Goal: Book appointment/travel/reservation

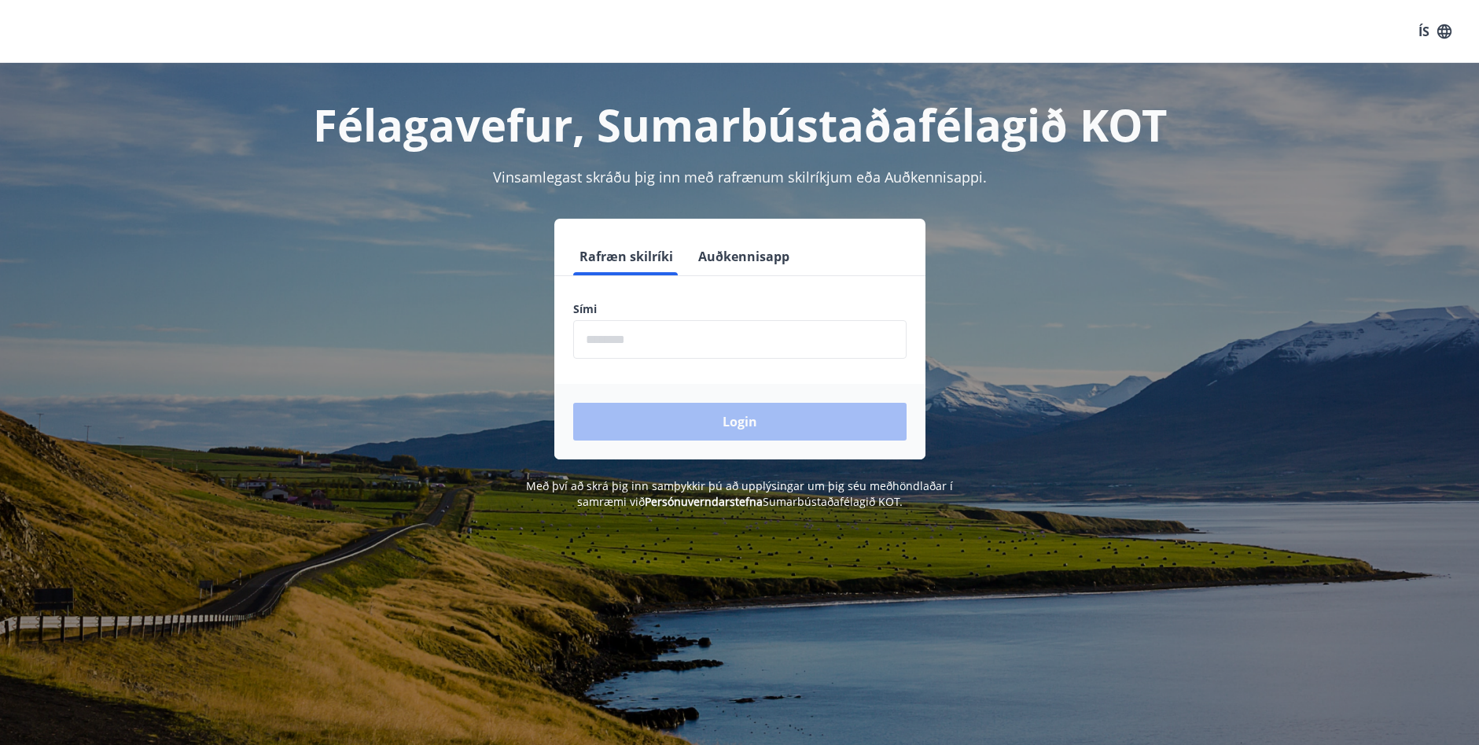
click at [756, 347] on input "phone" at bounding box center [739, 339] width 333 height 39
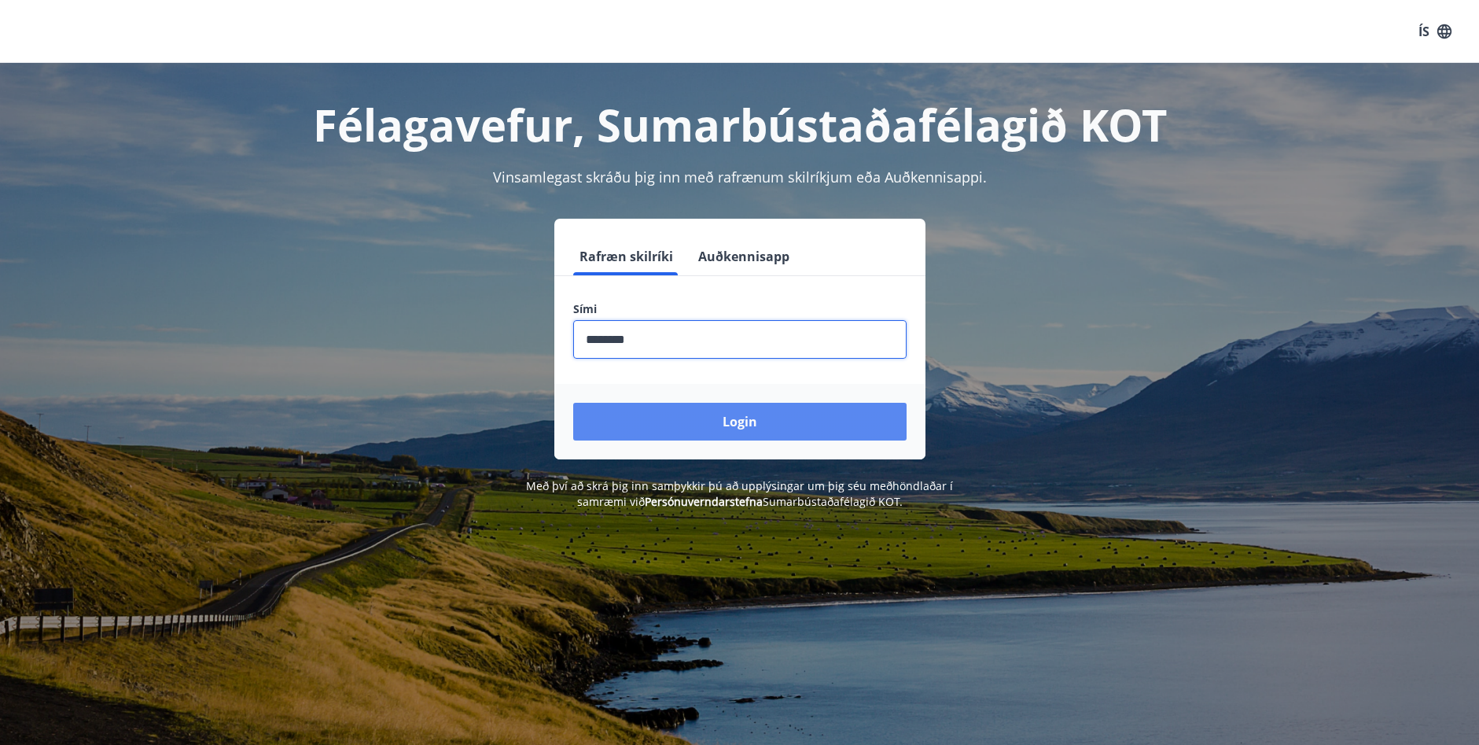
type input "********"
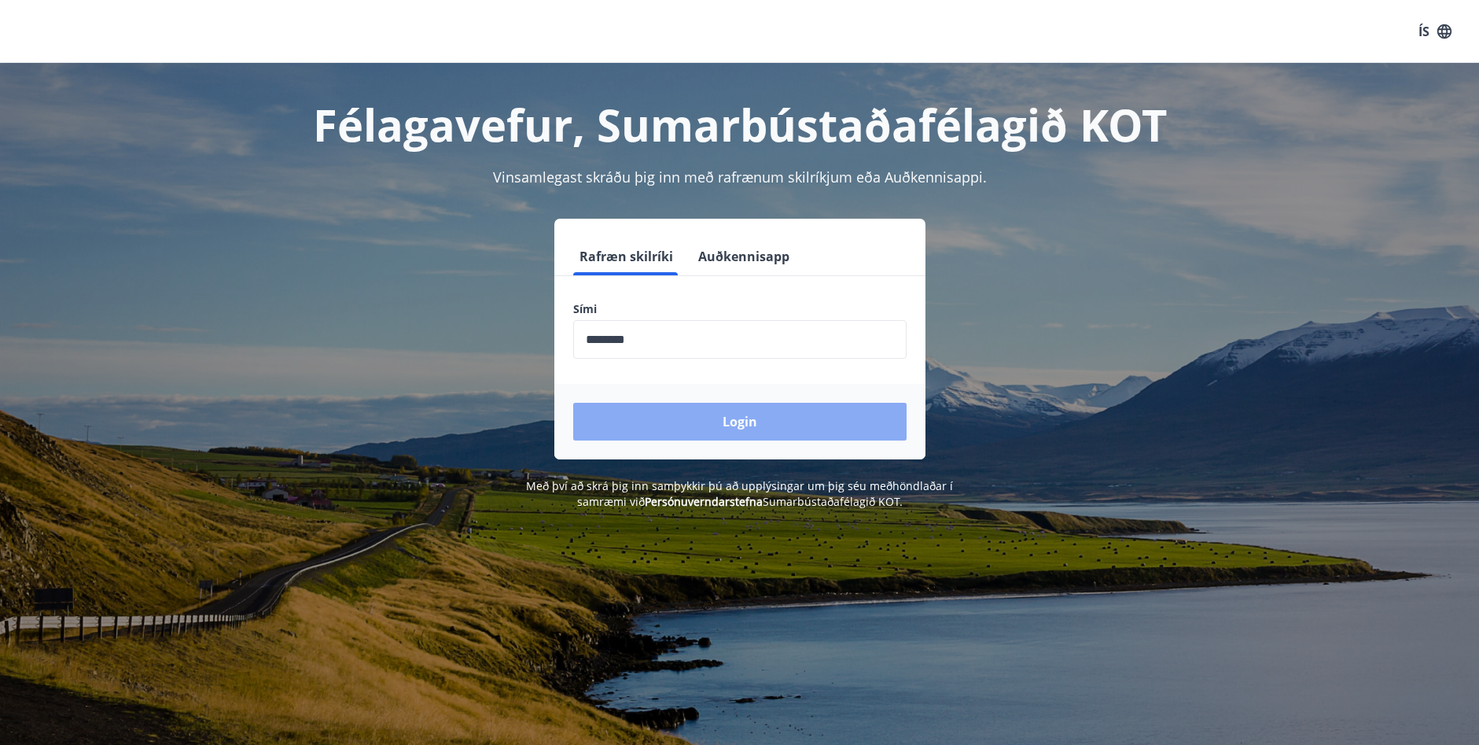
click at [670, 419] on button "Login" at bounding box center [739, 422] width 333 height 38
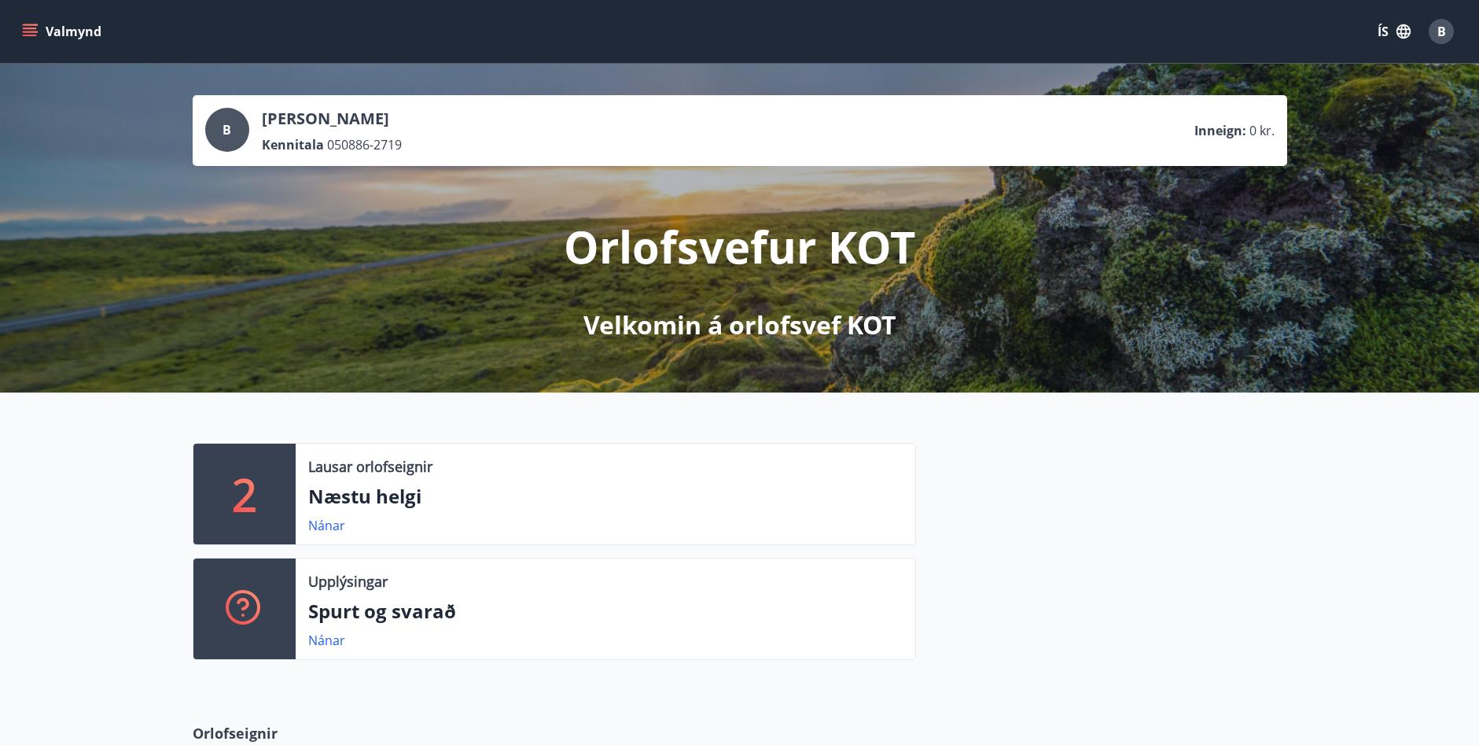
click at [29, 28] on icon "menu" at bounding box center [30, 32] width 16 height 16
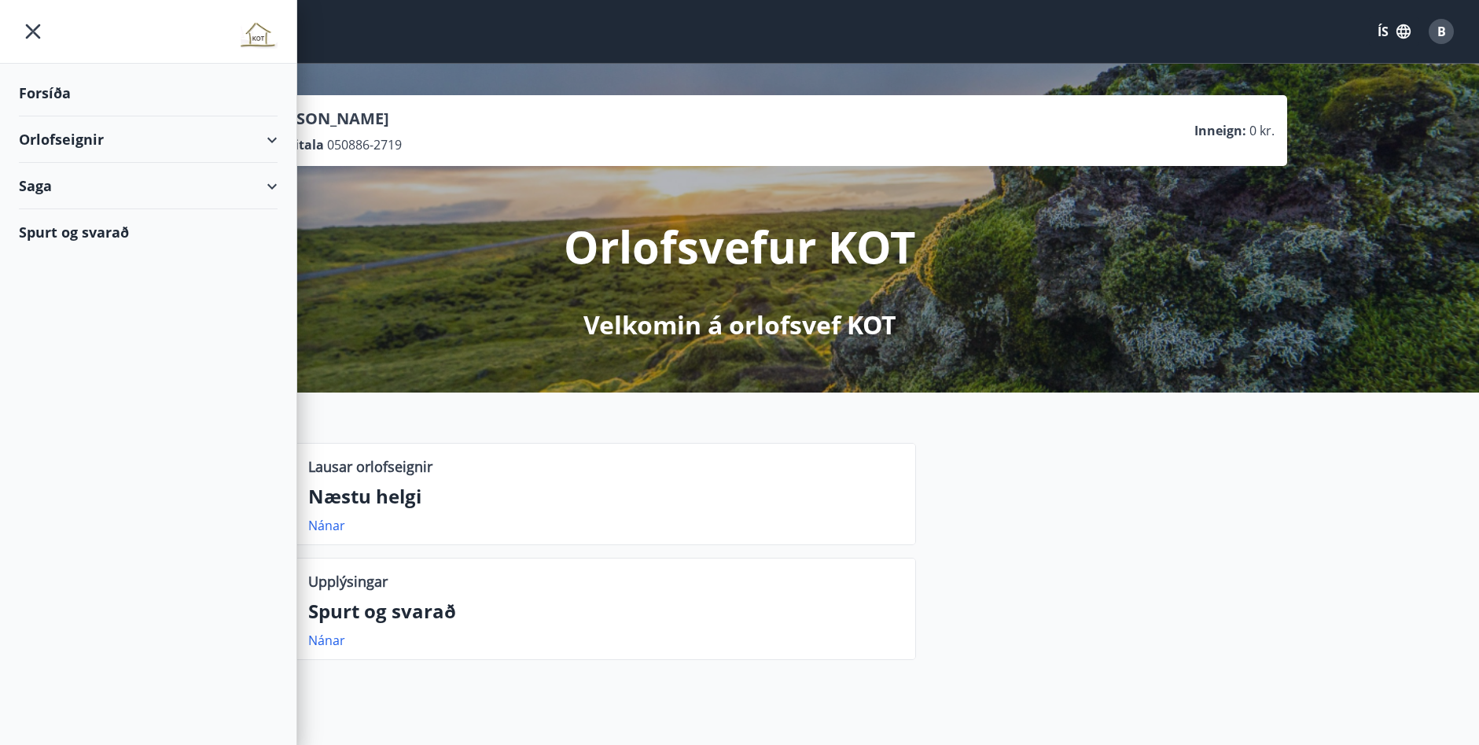
click at [156, 141] on div "Orlofseignir" at bounding box center [148, 139] width 259 height 46
click at [72, 208] on div "Bókunardagatal" at bounding box center [148, 212] width 234 height 33
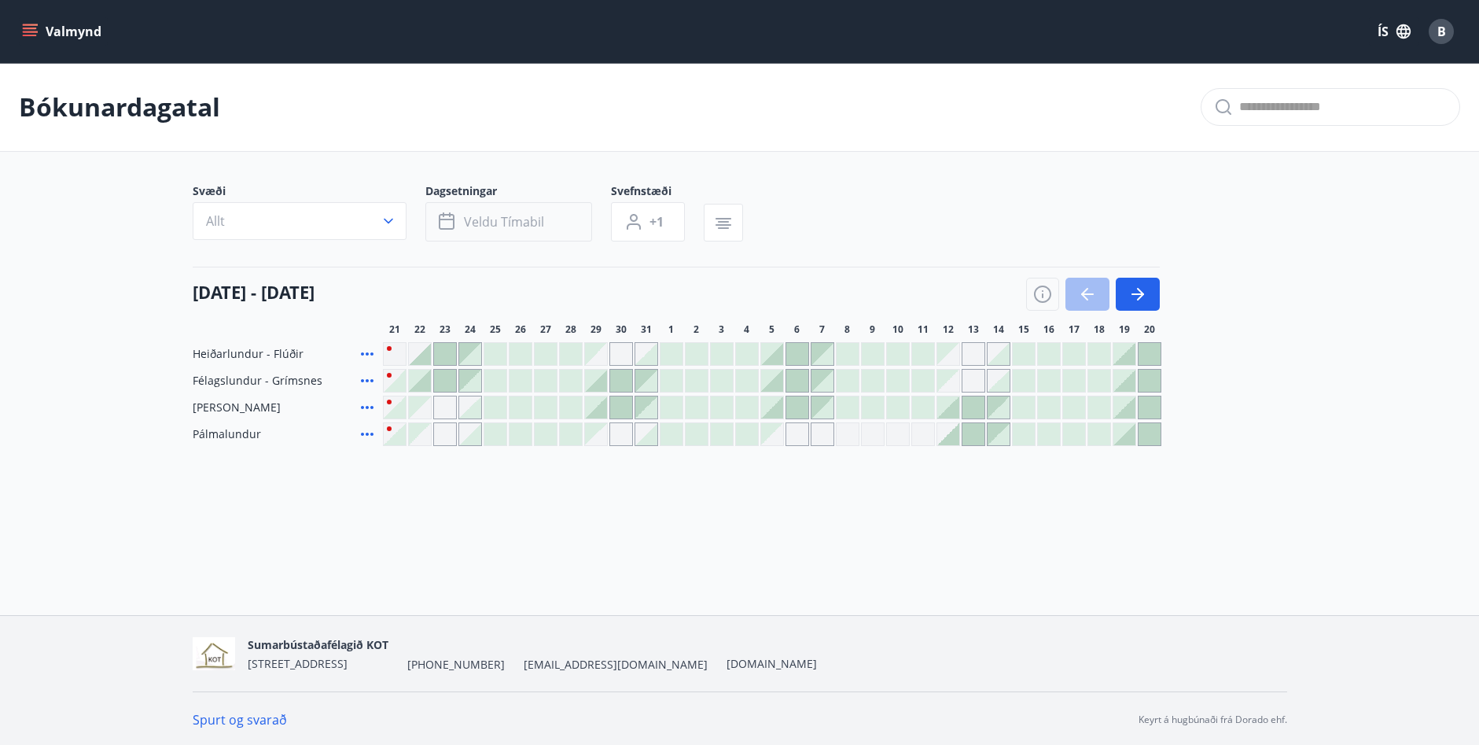
click at [502, 235] on button "Veldu tímabil" at bounding box center [508, 221] width 167 height 39
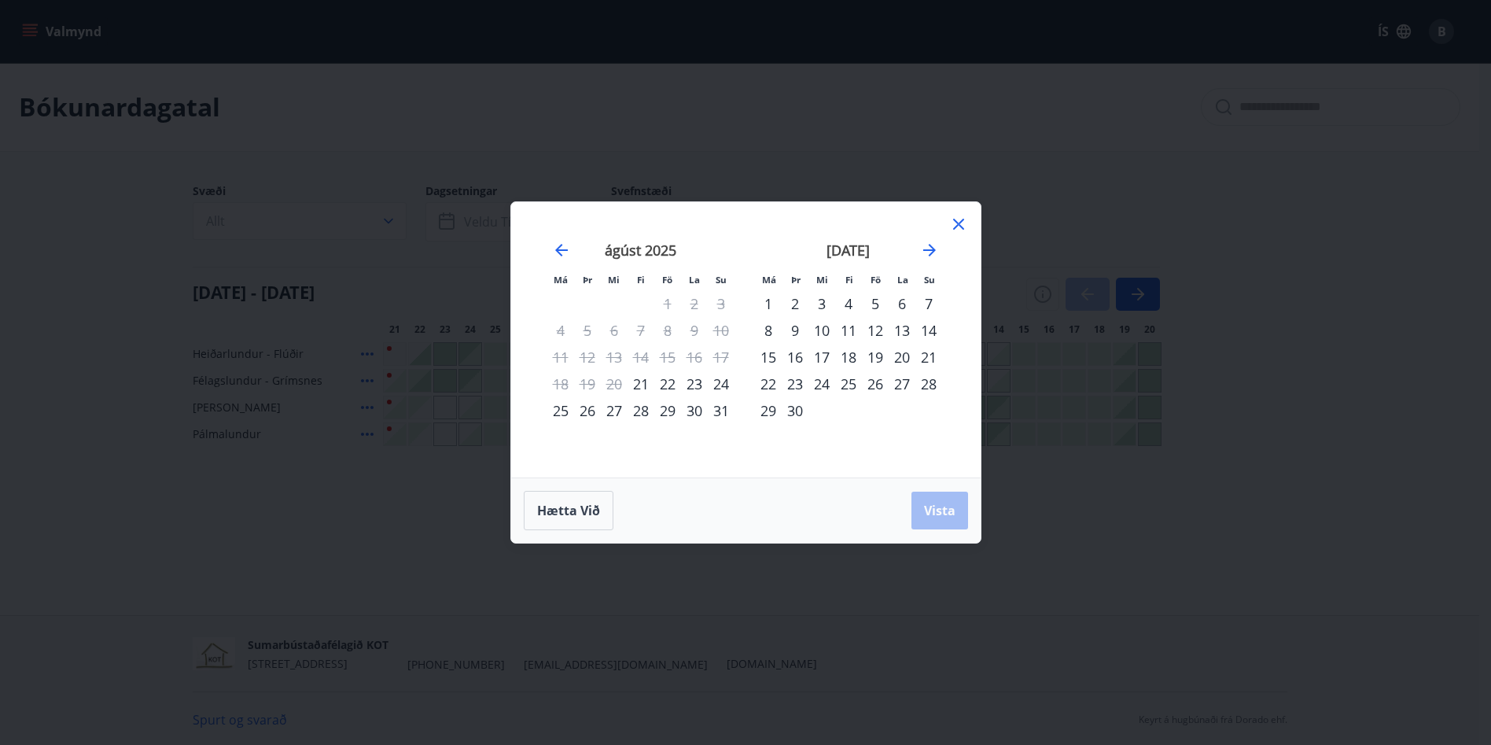
click at [670, 411] on div "29" at bounding box center [667, 410] width 27 height 27
click at [727, 409] on div "31" at bounding box center [721, 410] width 27 height 27
click at [922, 510] on button "Vista" at bounding box center [939, 510] width 57 height 38
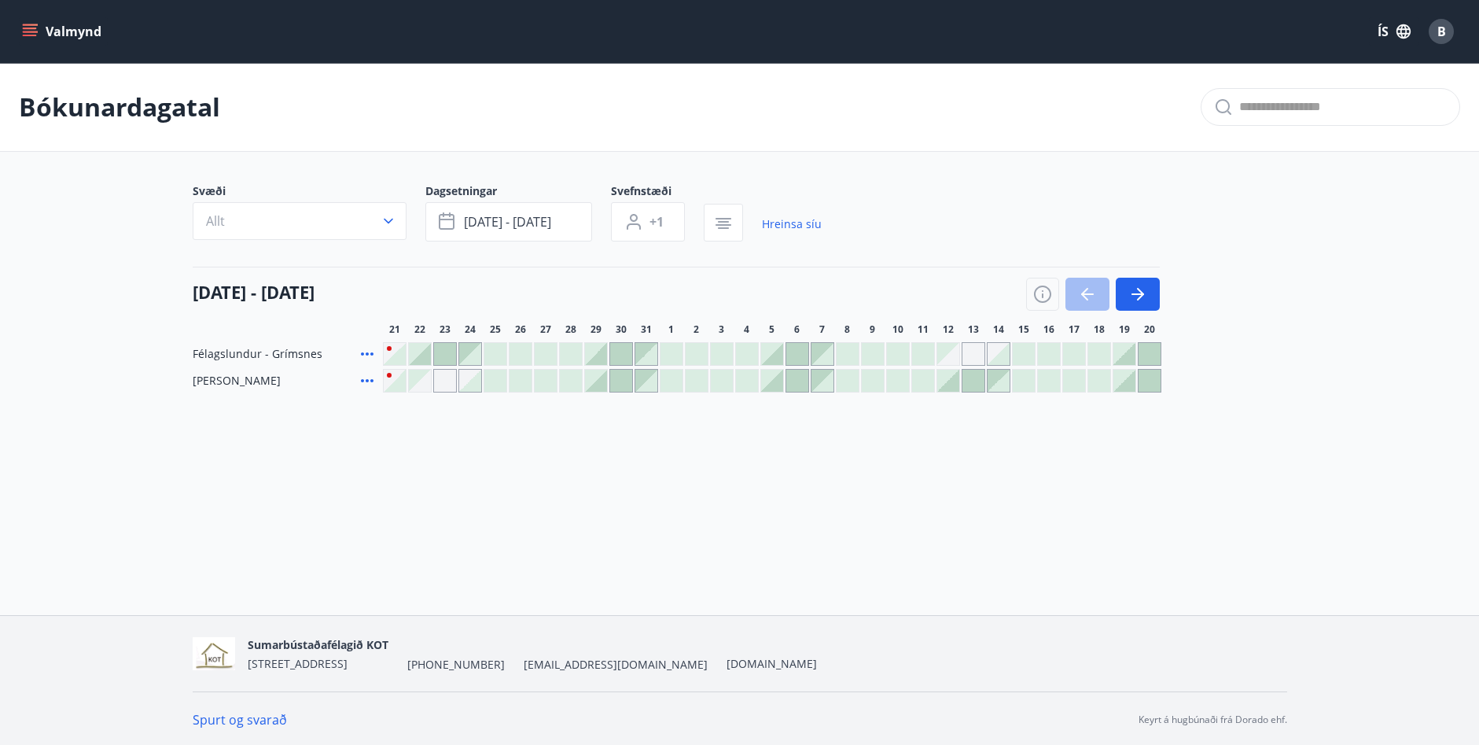
click at [32, 19] on button "Valmynd" at bounding box center [63, 31] width 89 height 28
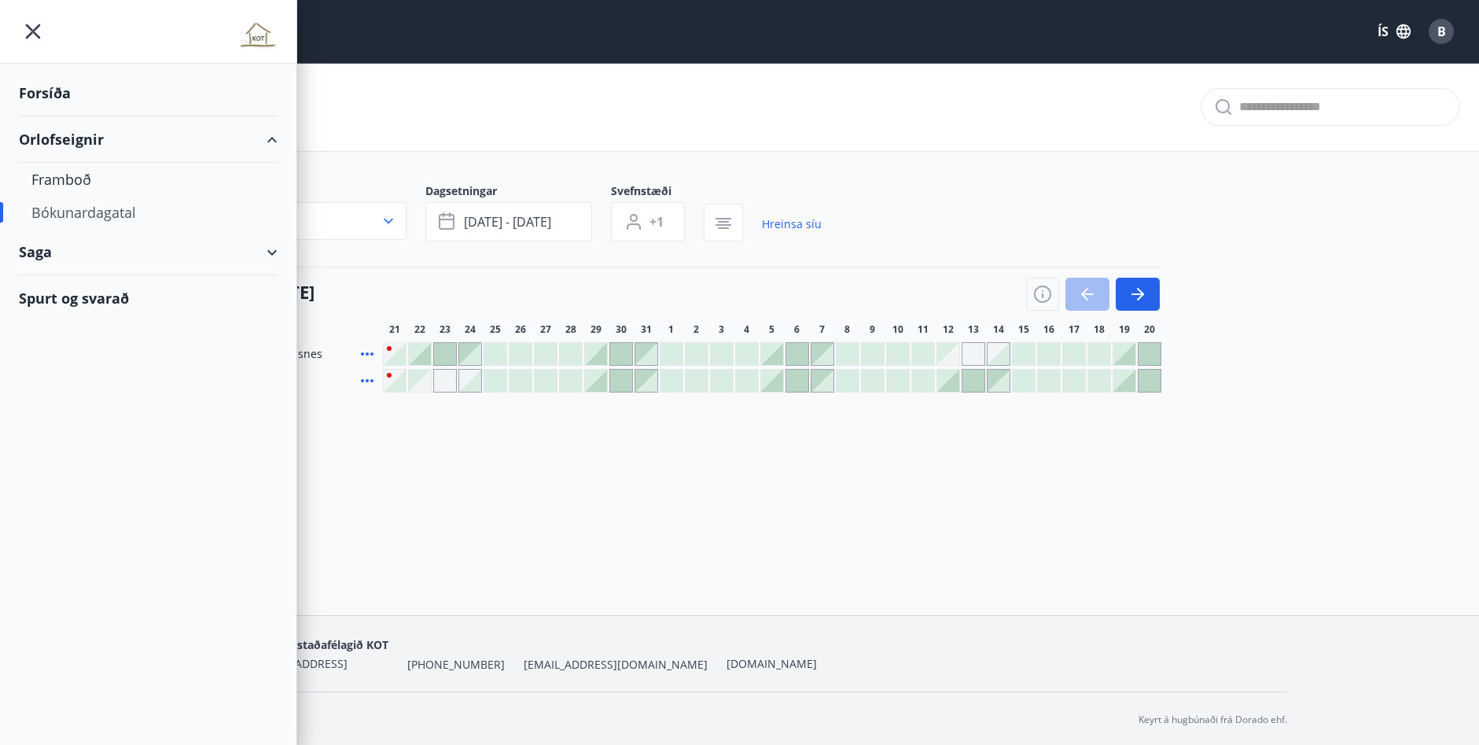
click at [105, 143] on div "Orlofseignir" at bounding box center [148, 139] width 259 height 46
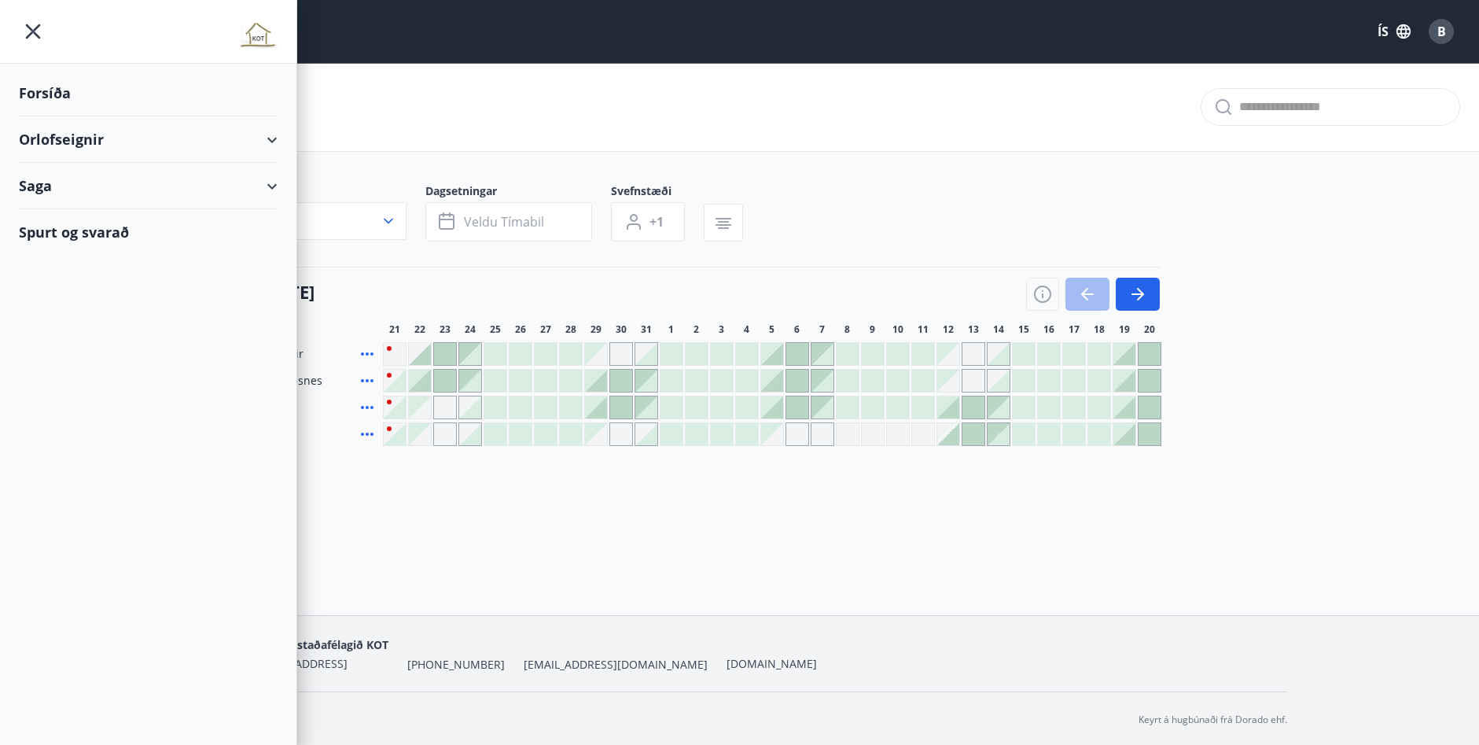
click at [98, 146] on div "Orlofseignir" at bounding box center [148, 139] width 259 height 46
click at [49, 175] on div "Framboð" at bounding box center [148, 179] width 234 height 33
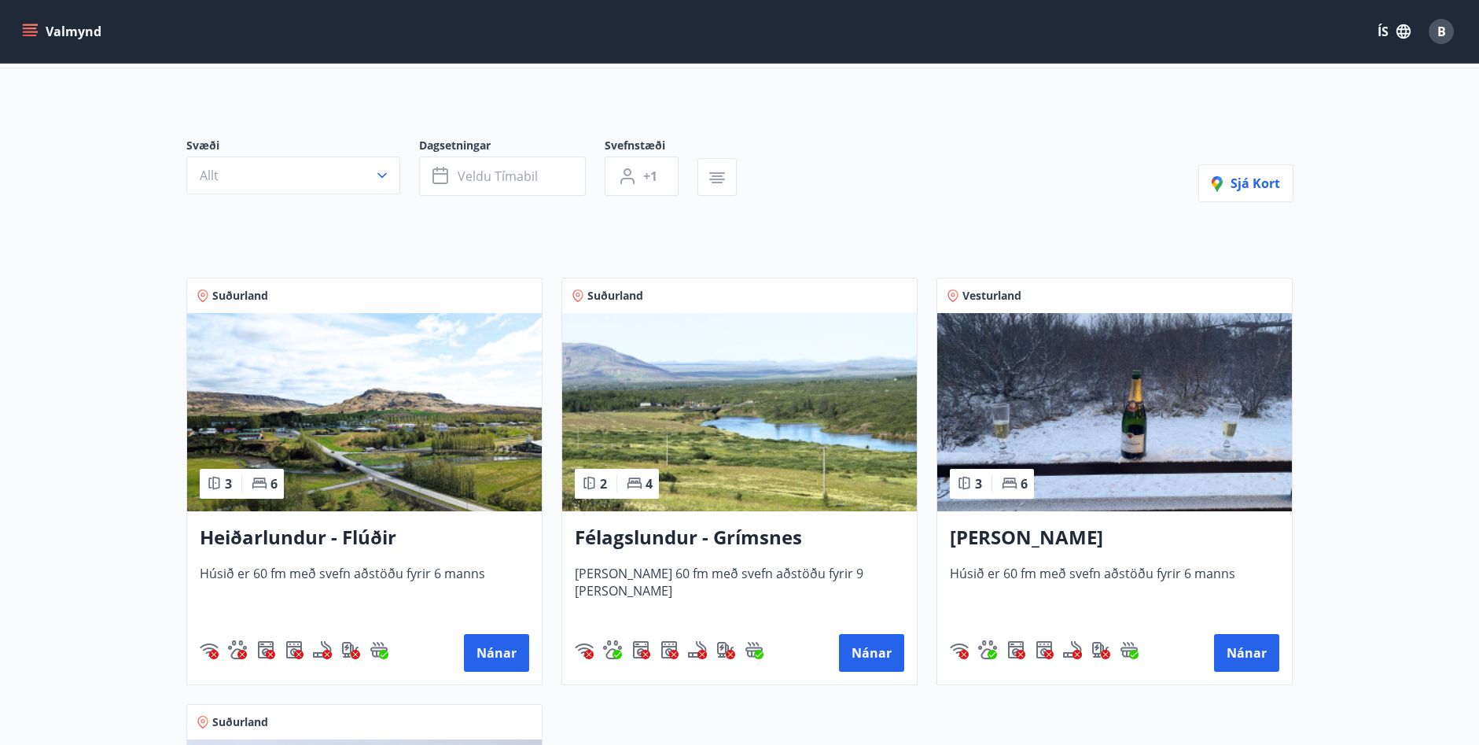
scroll to position [393, 0]
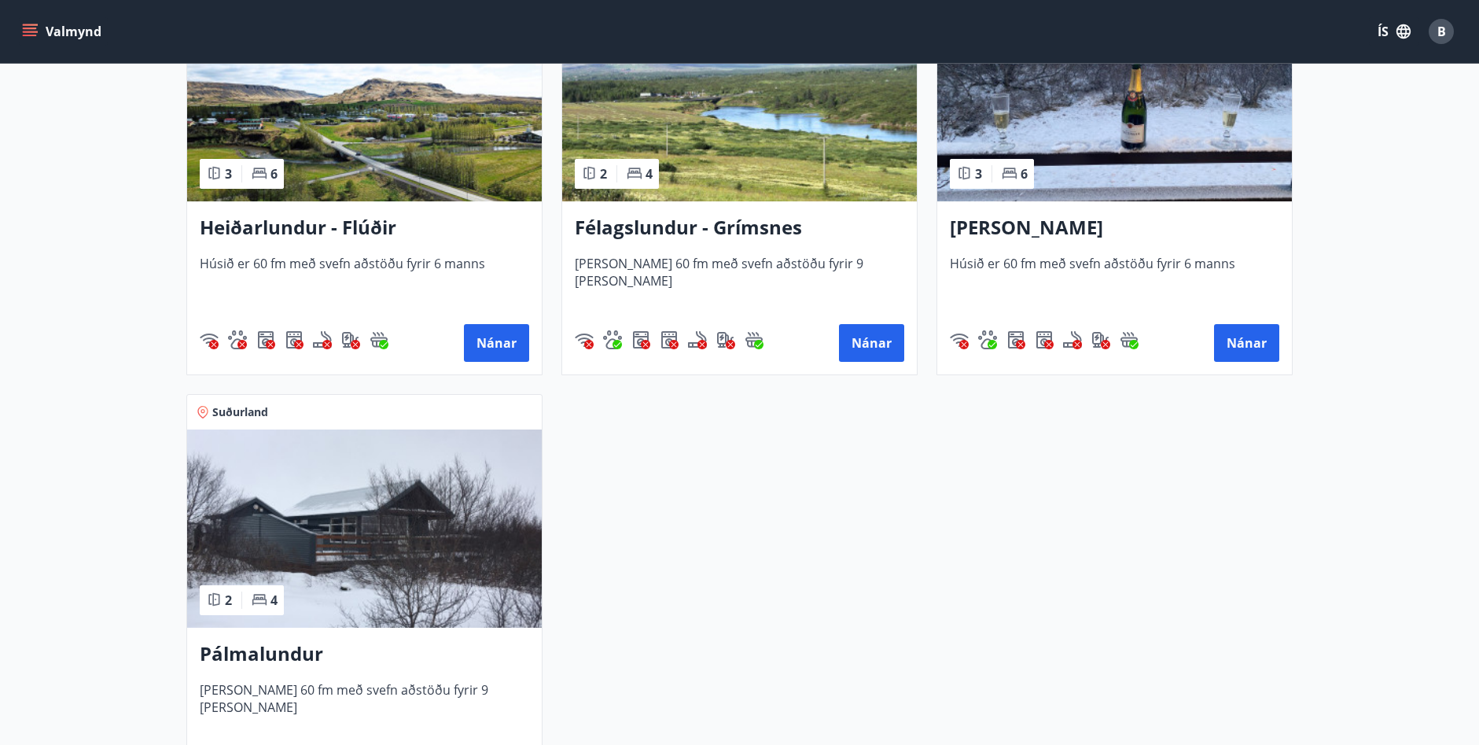
click at [289, 652] on h3 "Pálmalundur" at bounding box center [364, 654] width 329 height 28
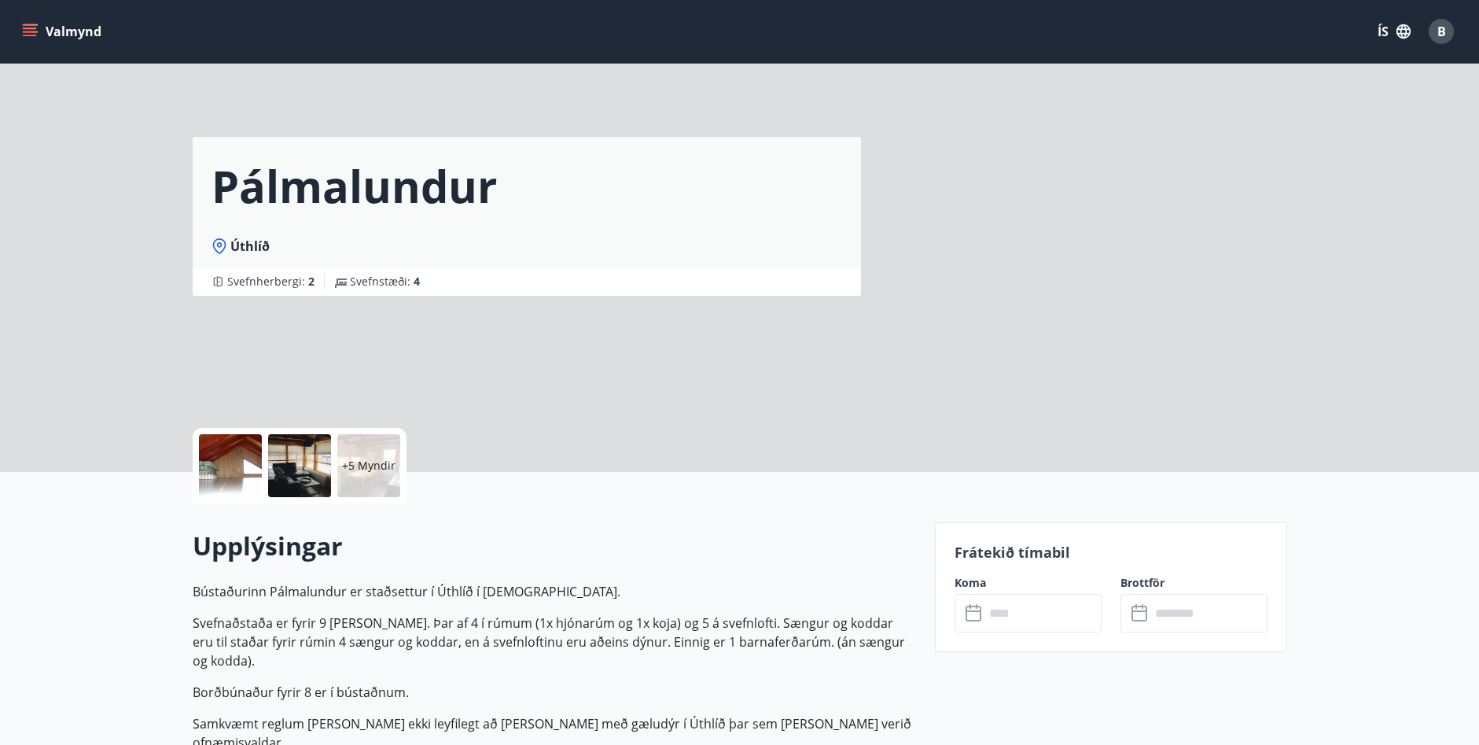
scroll to position [393, 0]
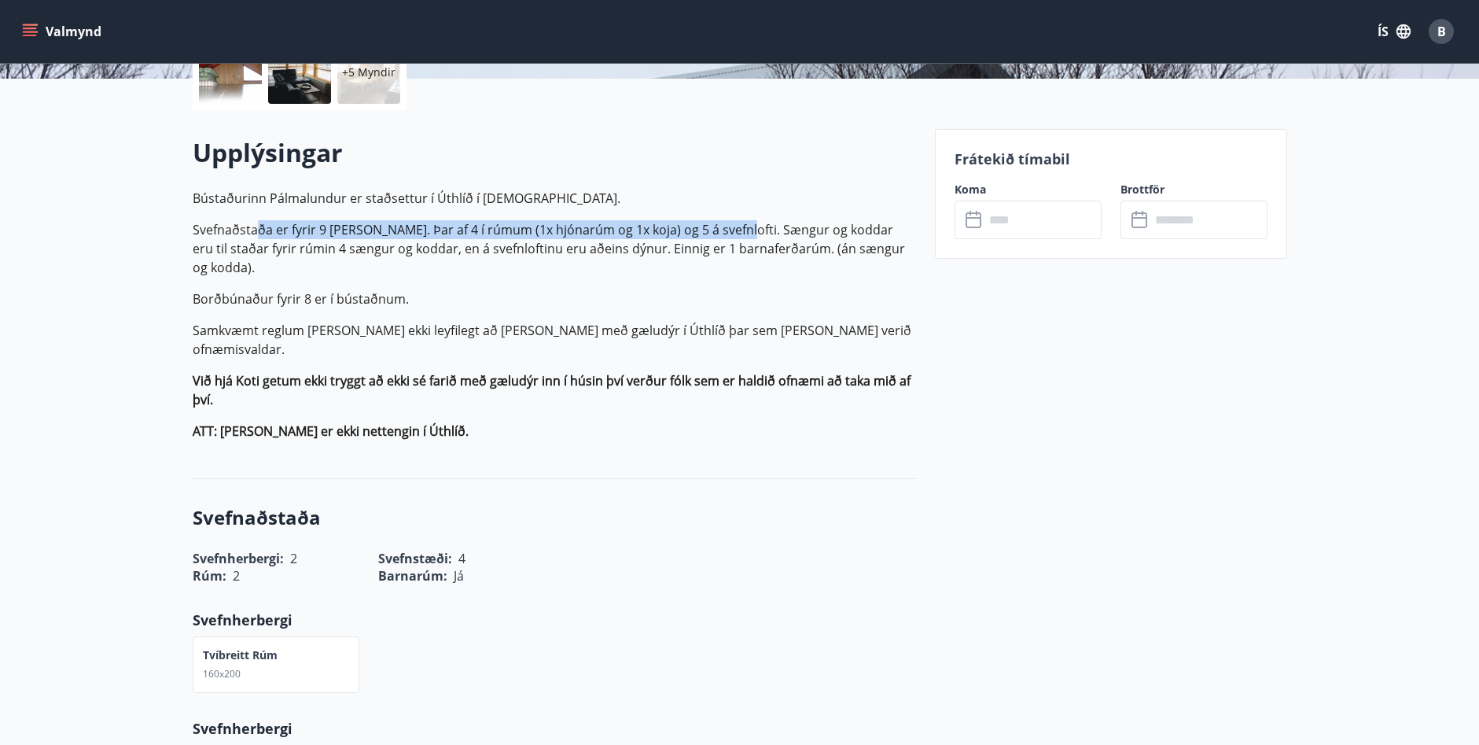
drag, startPoint x: 260, startPoint y: 230, endPoint x: 734, endPoint y: 233, distance: 475.0
click at [734, 233] on p "Svefnaðstaða er fyrir 9 manns. Þar af 4 í rúmum (1x hjónarúm og 1x koja) og 5 á…" at bounding box center [554, 248] width 723 height 57
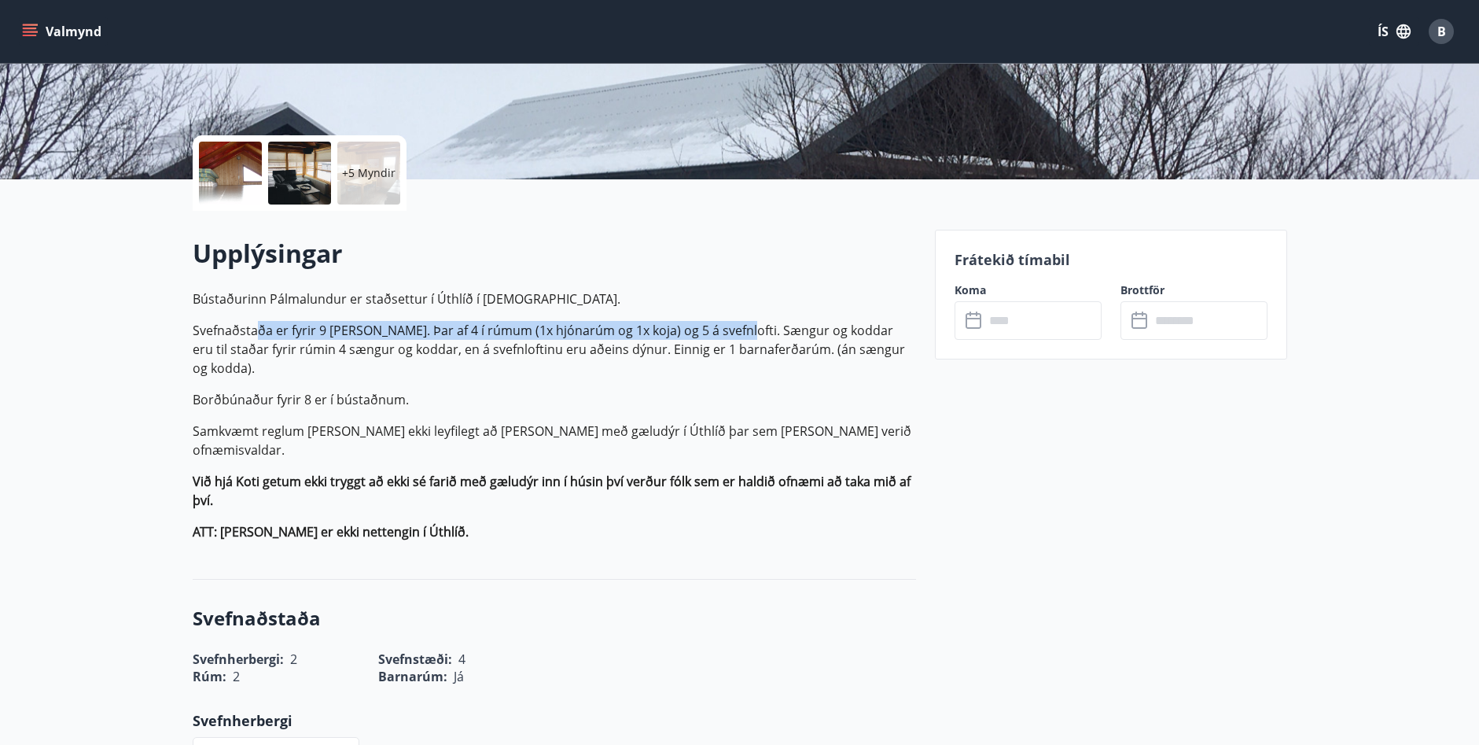
scroll to position [315, 0]
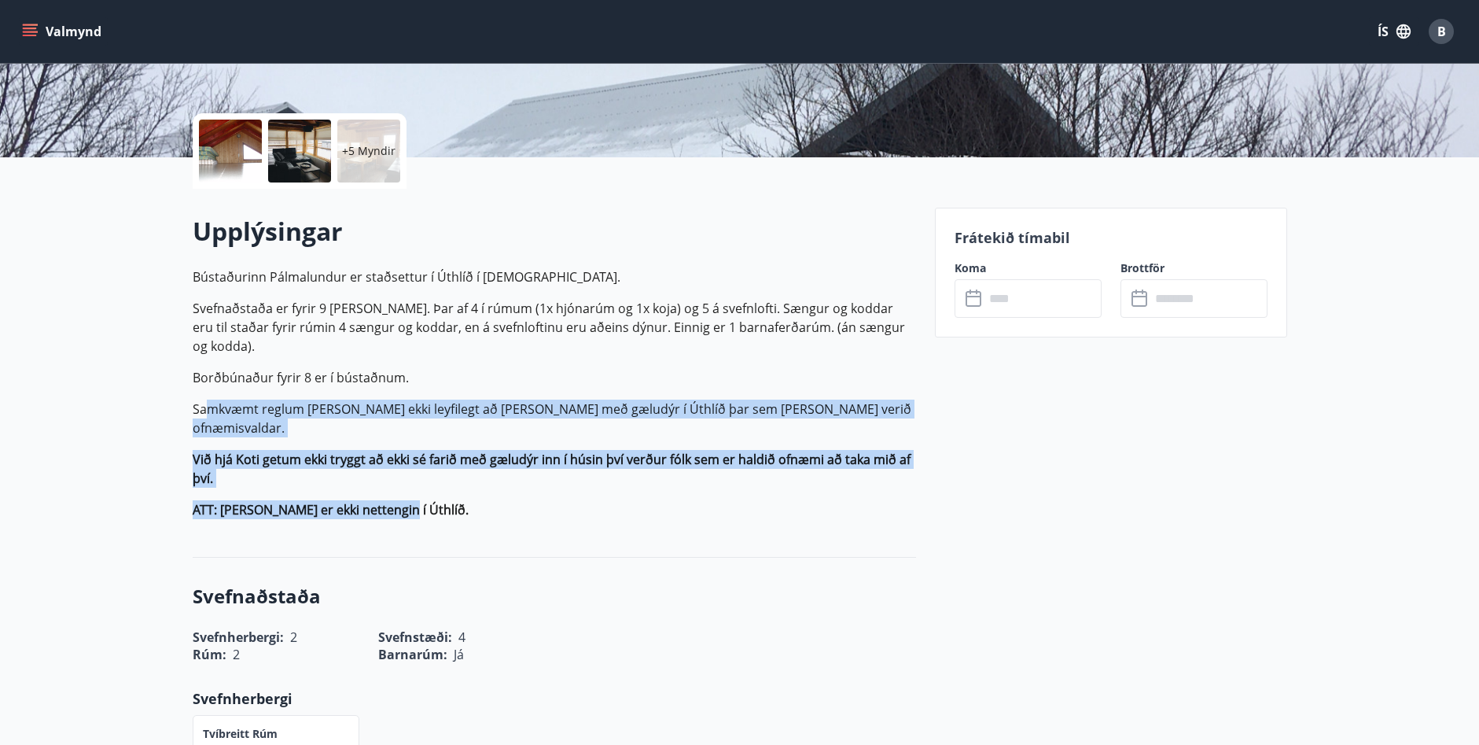
drag, startPoint x: 205, startPoint y: 392, endPoint x: 710, endPoint y: 452, distance: 508.5
click at [710, 452] on p "Bústaðurinn Pálmalundur er staðsettur í Úthlíð í Biskupstungum. Svefnaðstaða er…" at bounding box center [554, 393] width 723 height 252
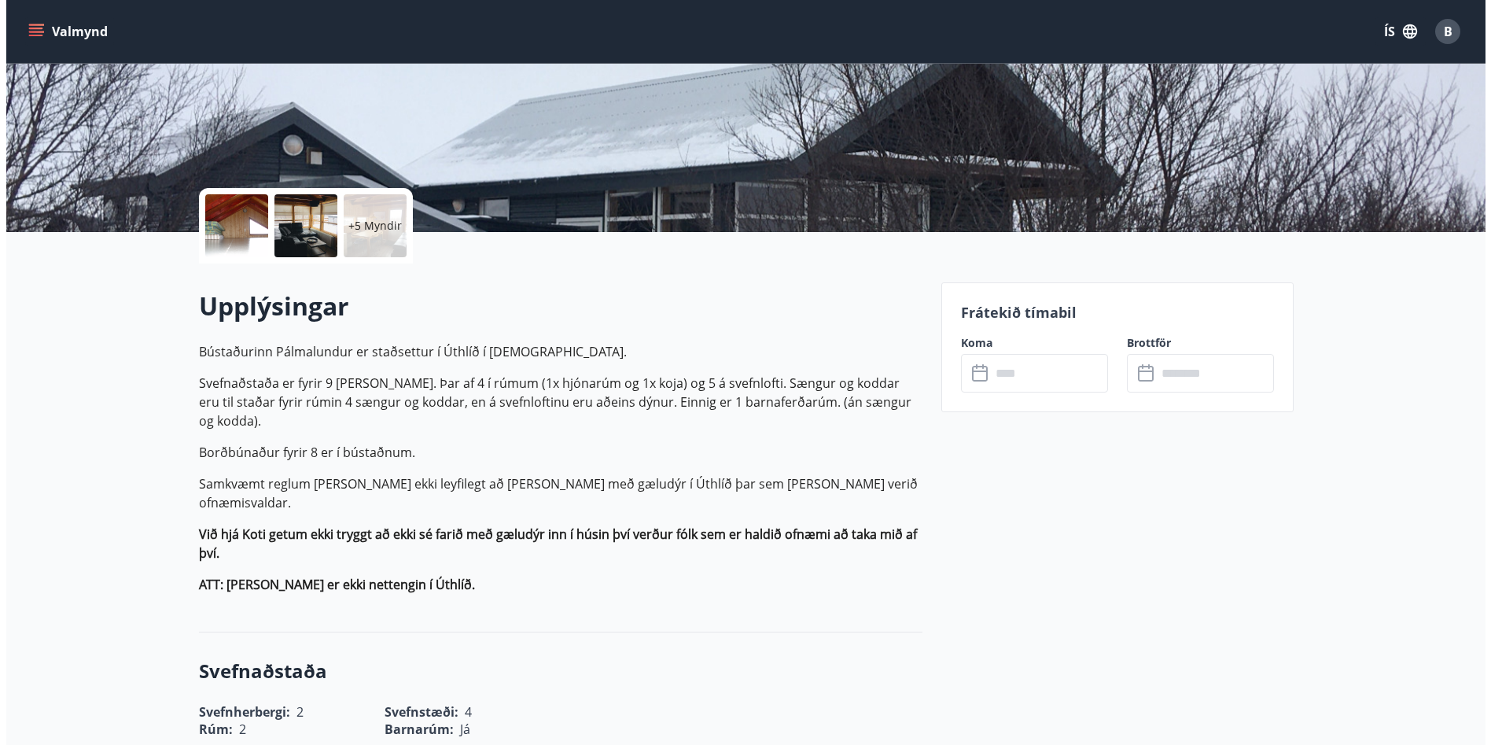
scroll to position [236, 0]
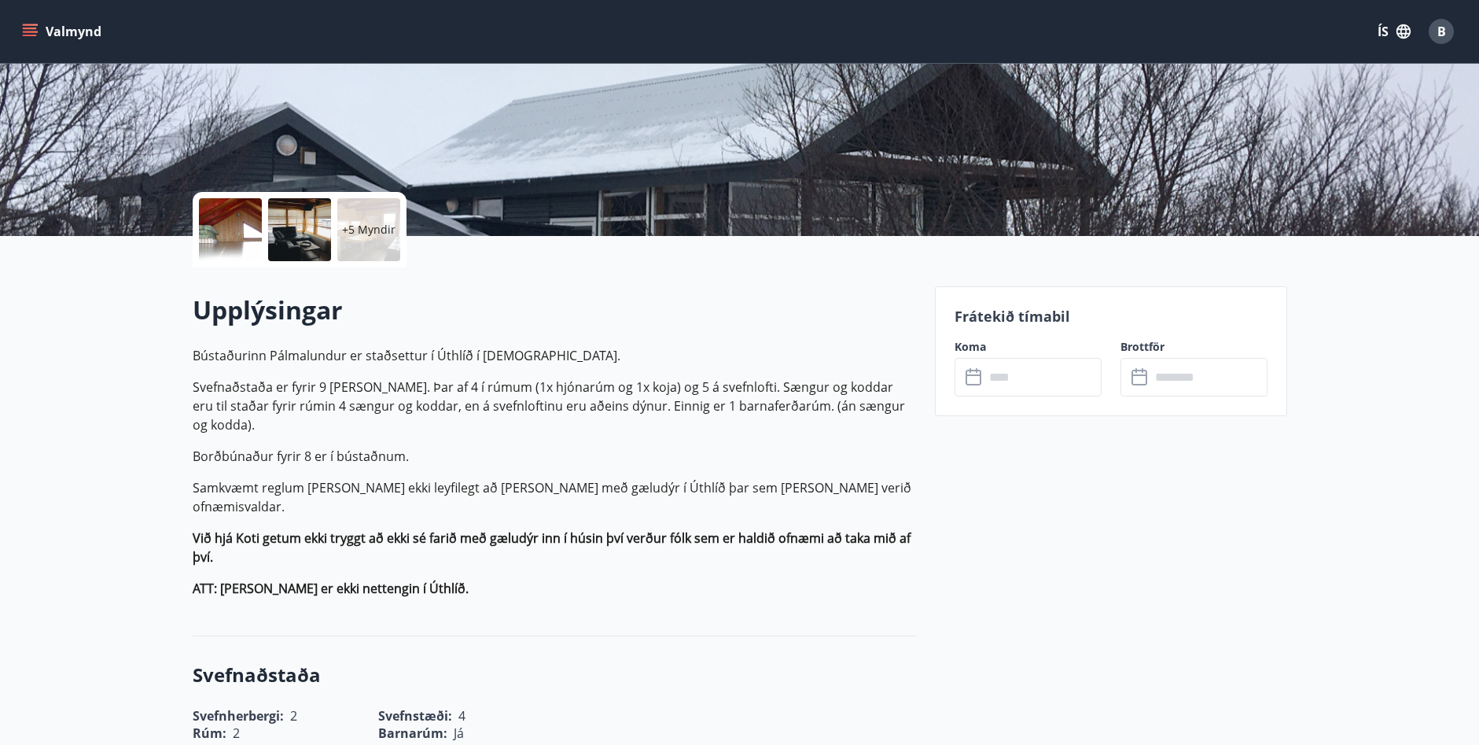
click at [242, 214] on div at bounding box center [230, 229] width 63 height 63
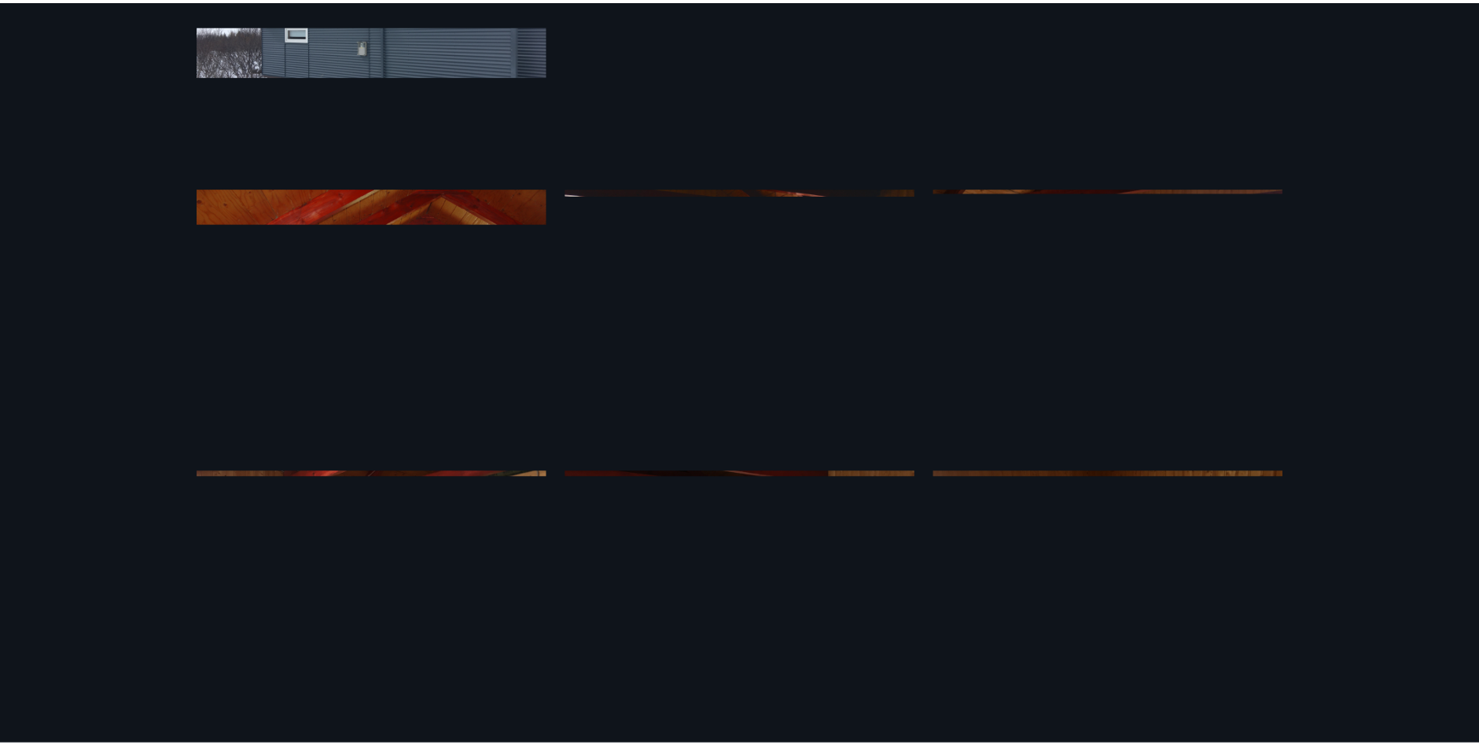
scroll to position [0, 0]
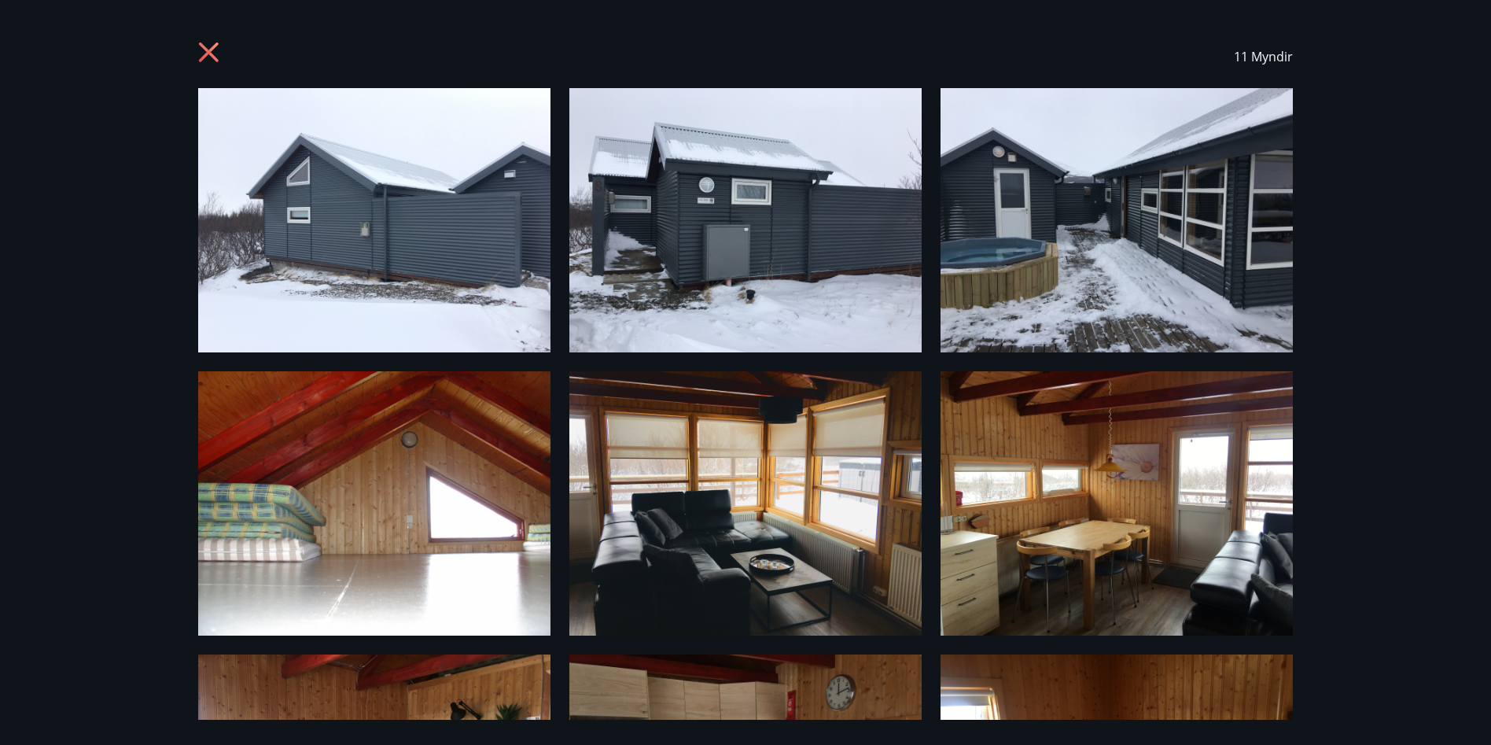
click at [207, 46] on icon at bounding box center [210, 54] width 25 height 25
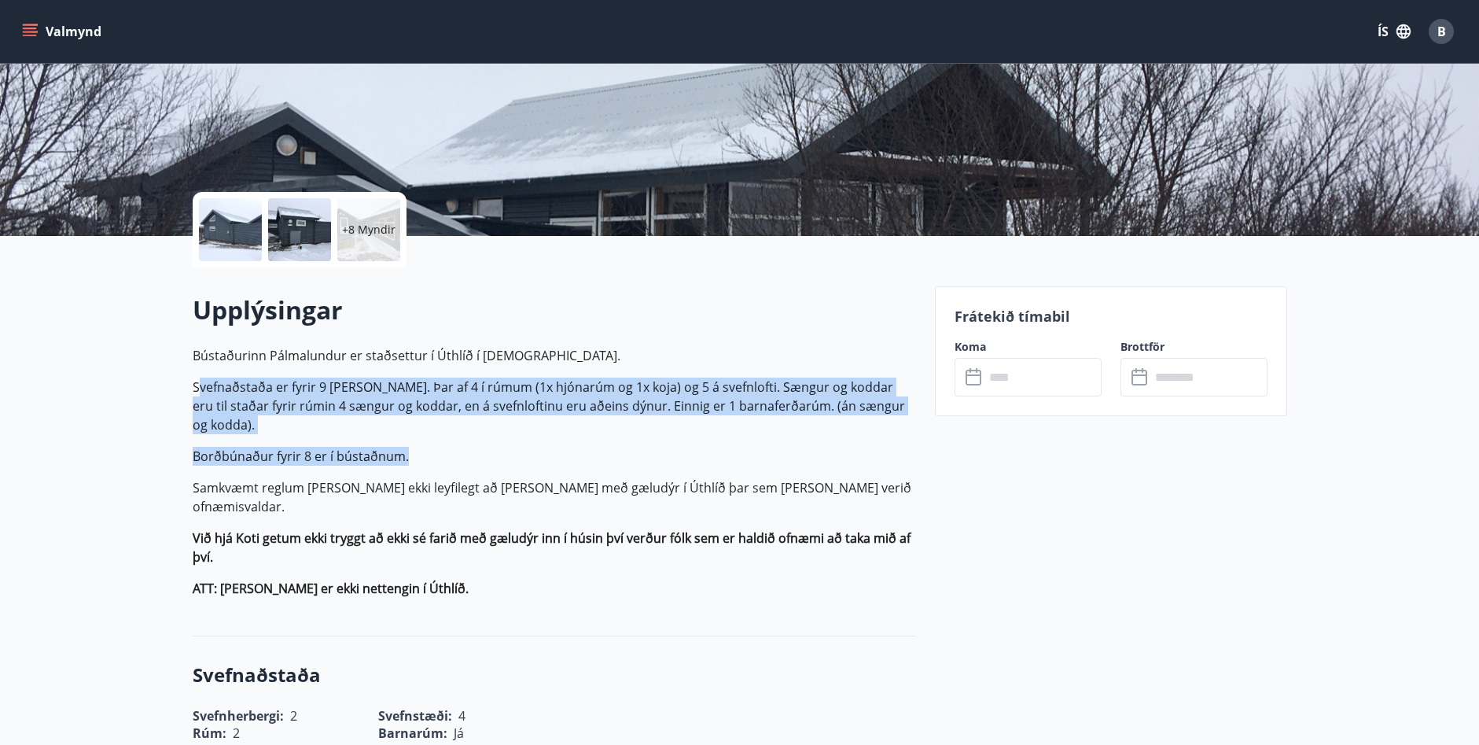
drag, startPoint x: 197, startPoint y: 385, endPoint x: 909, endPoint y: 415, distance: 713.1
click at [909, 415] on p "Bústaðurinn Pálmalundur er staðsettur í Úthlíð í Biskupstungum. Svefnaðstaða er…" at bounding box center [554, 472] width 723 height 252
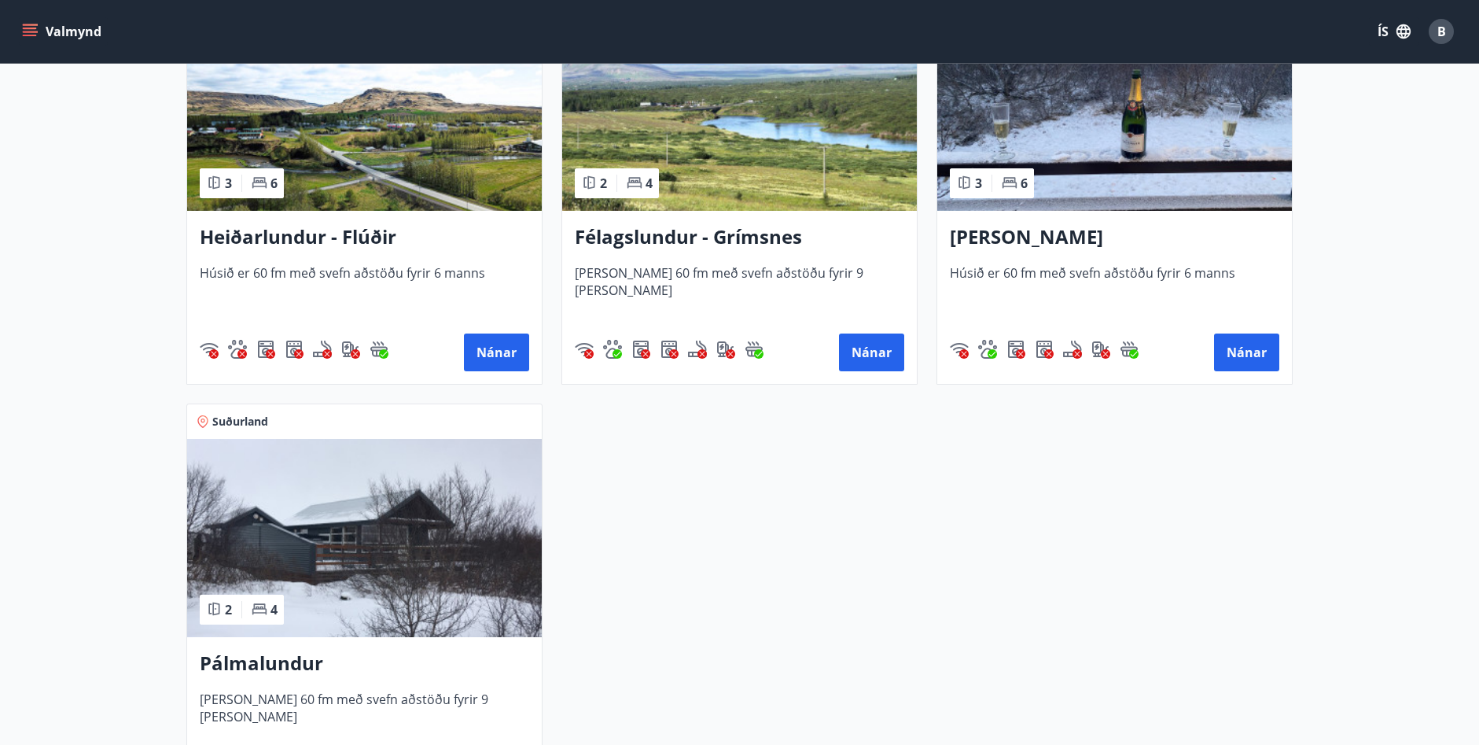
scroll to position [393, 0]
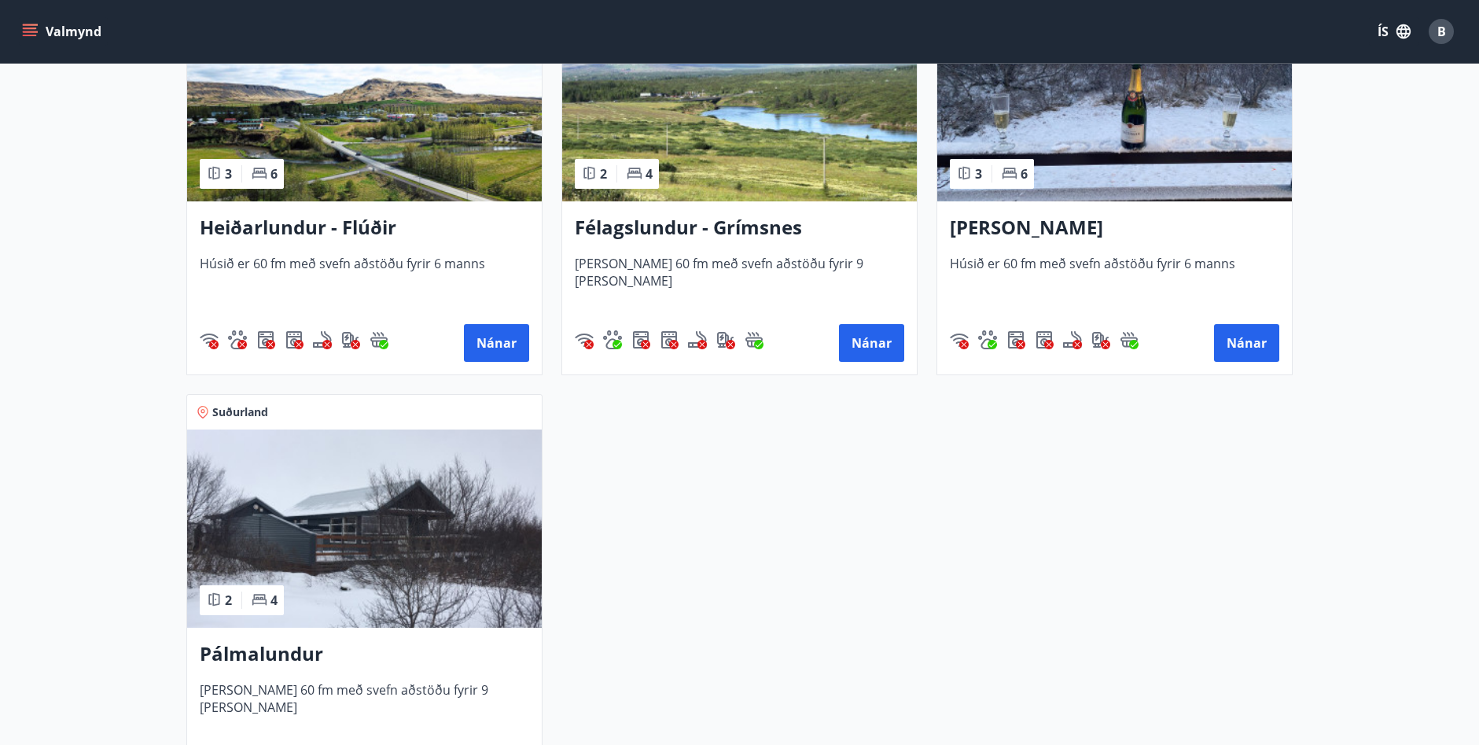
click at [653, 234] on h3 "Félagslundur - Grímsnes" at bounding box center [739, 228] width 329 height 28
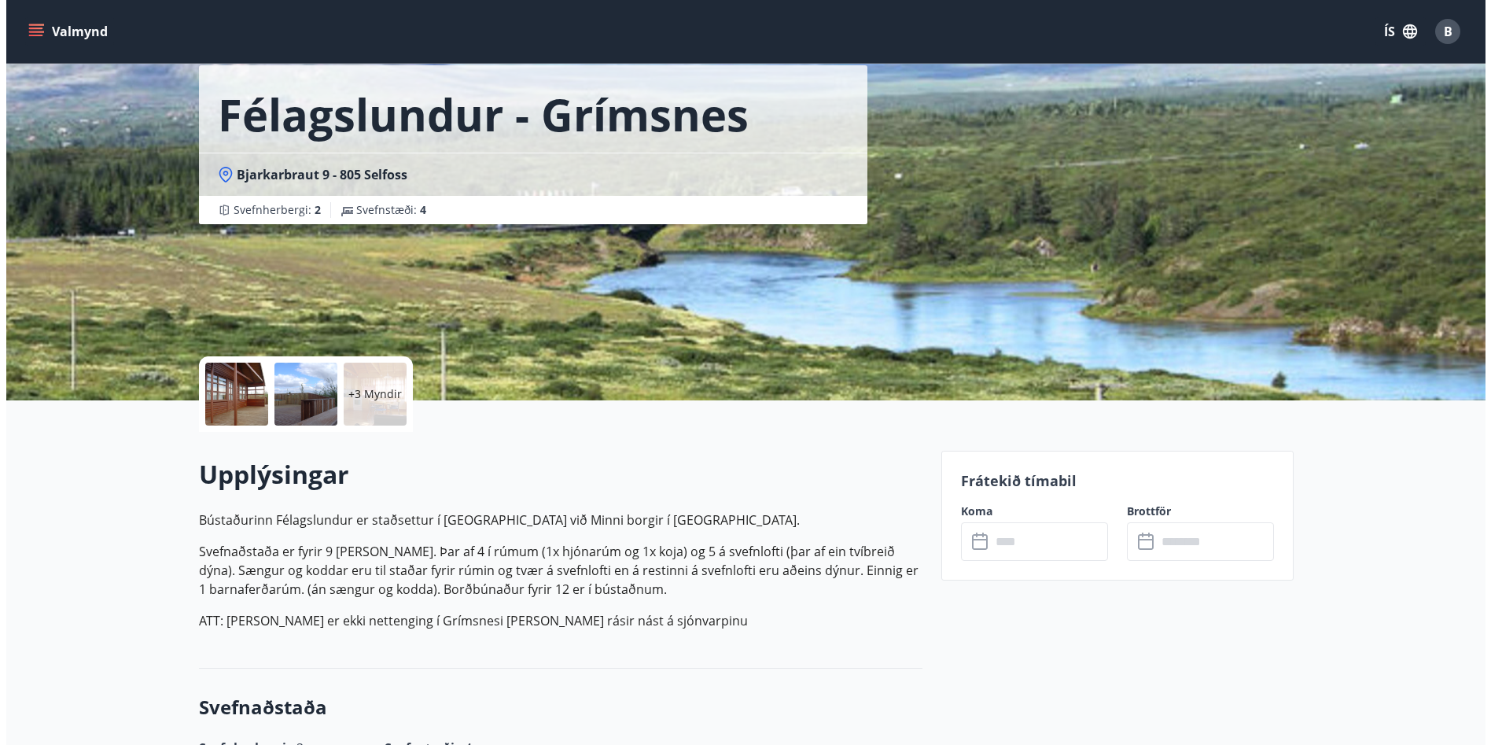
scroll to position [157, 0]
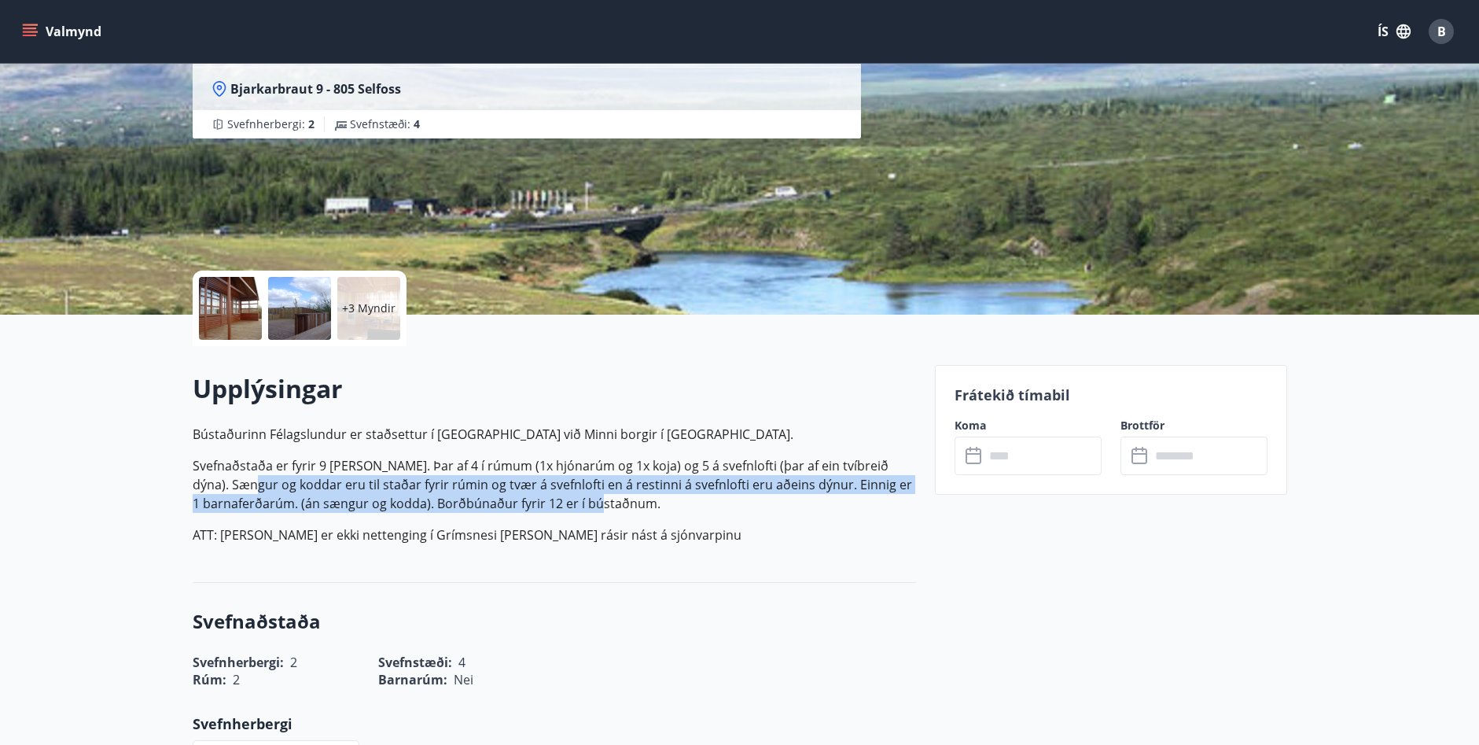
drag, startPoint x: 217, startPoint y: 484, endPoint x: 709, endPoint y: 505, distance: 492.0
click at [709, 505] on p "Svefnaðstaða er fyrir 9 manns. Þar af 4 í rúmum (1x hjónarúm og 1x koja) og 5 á…" at bounding box center [554, 484] width 723 height 57
drag, startPoint x: 709, startPoint y: 505, endPoint x: 315, endPoint y: 477, distance: 394.9
click at [315, 477] on p "Svefnaðstaða er fyrir 9 manns. Þar af 4 í rúmum (1x hjónarúm og 1x koja) og 5 á…" at bounding box center [554, 484] width 723 height 57
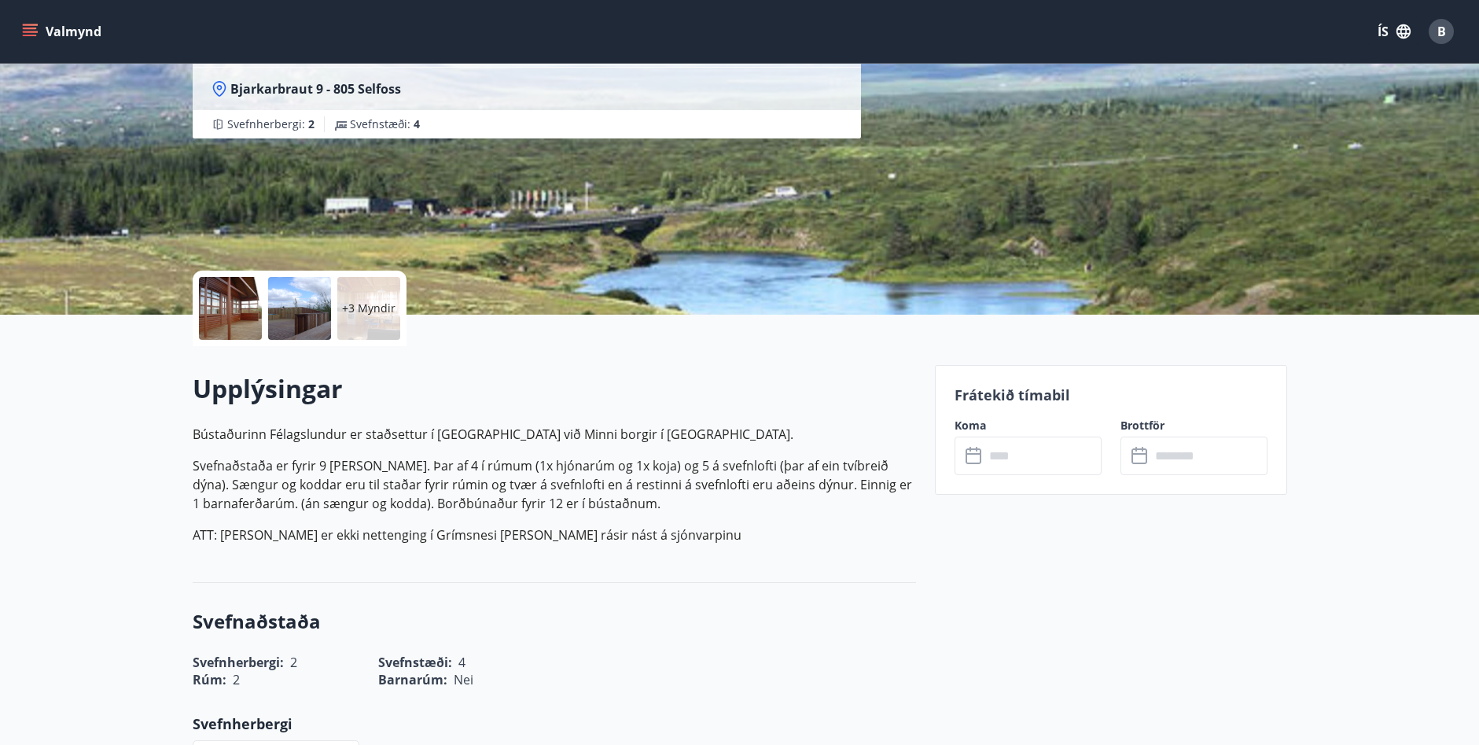
drag, startPoint x: 315, startPoint y: 477, endPoint x: 220, endPoint y: 294, distance: 206.1
click at [220, 294] on div at bounding box center [230, 308] width 63 height 63
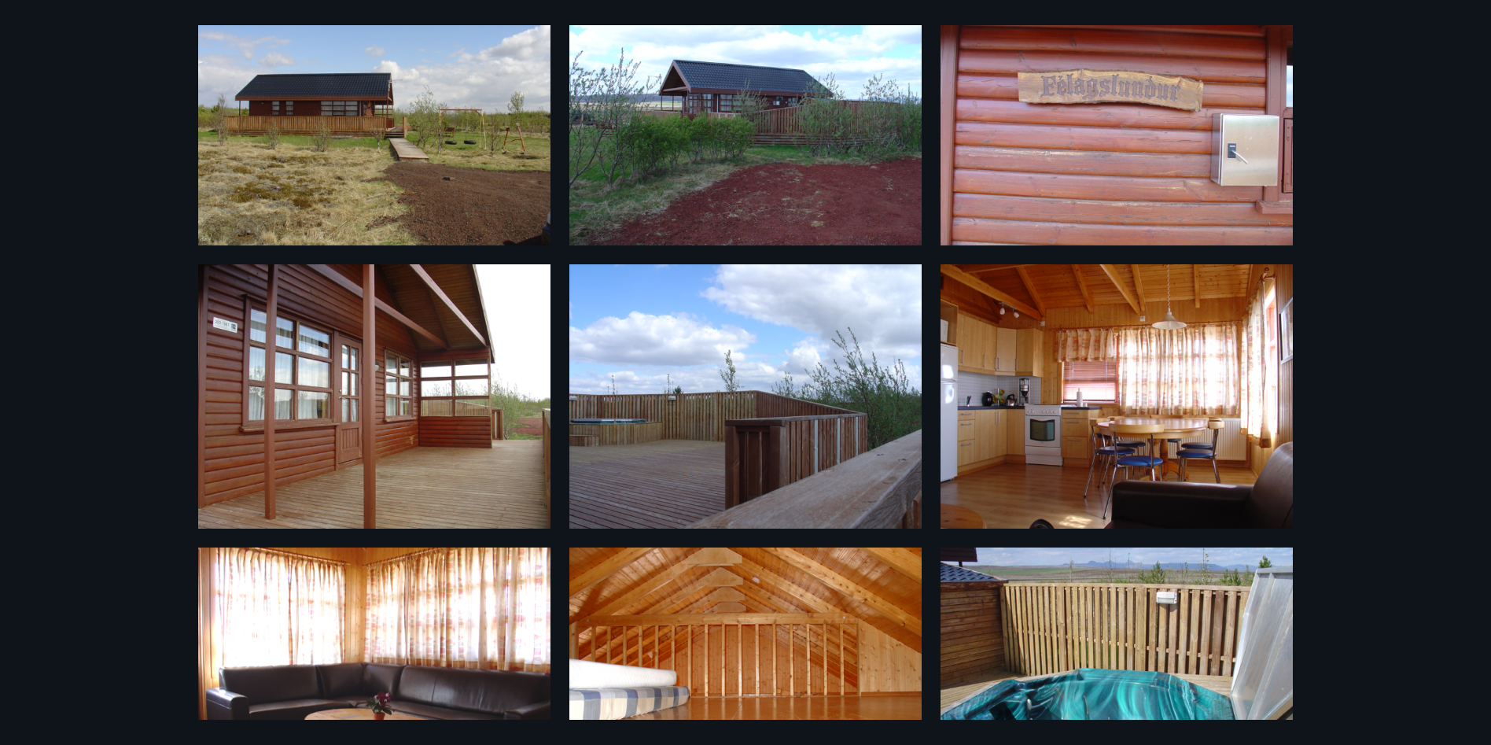
scroll to position [204, 0]
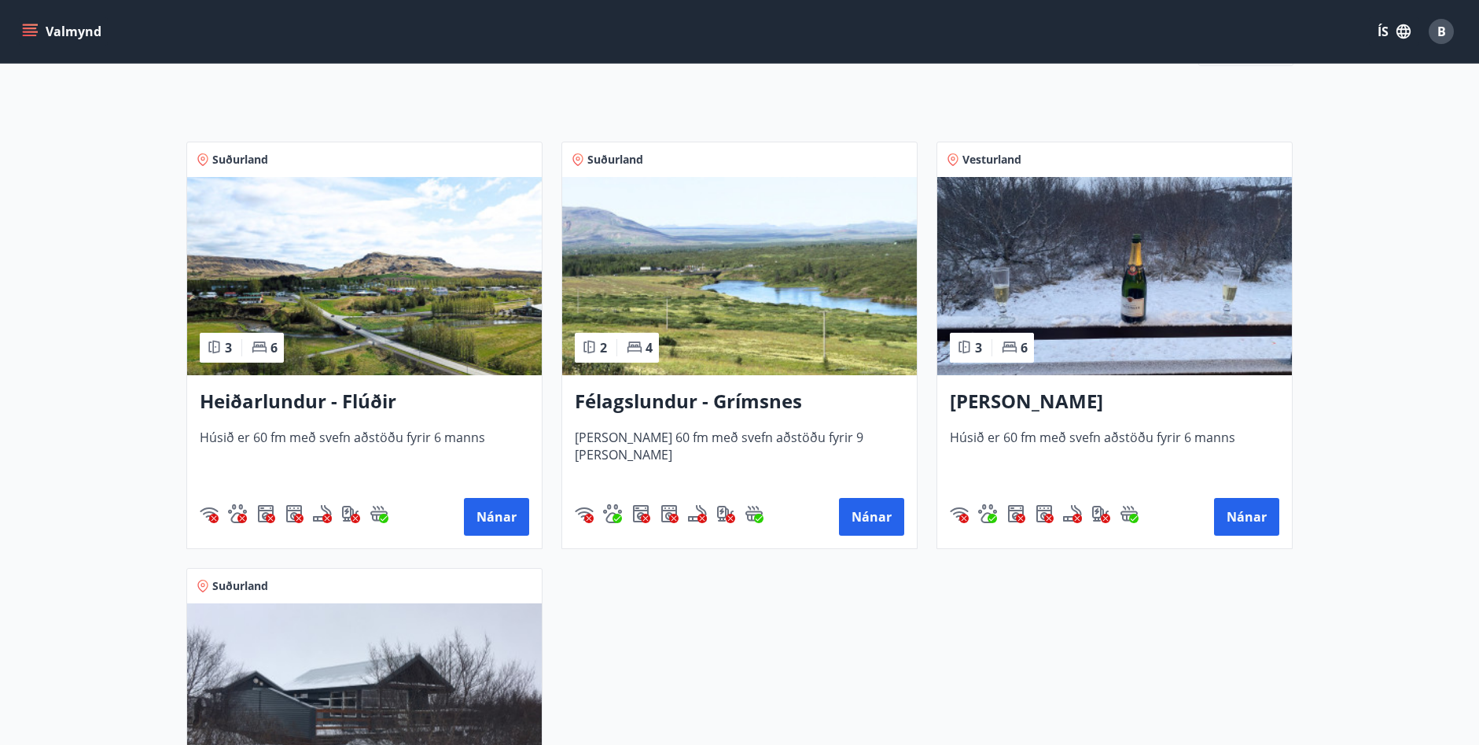
scroll to position [79, 0]
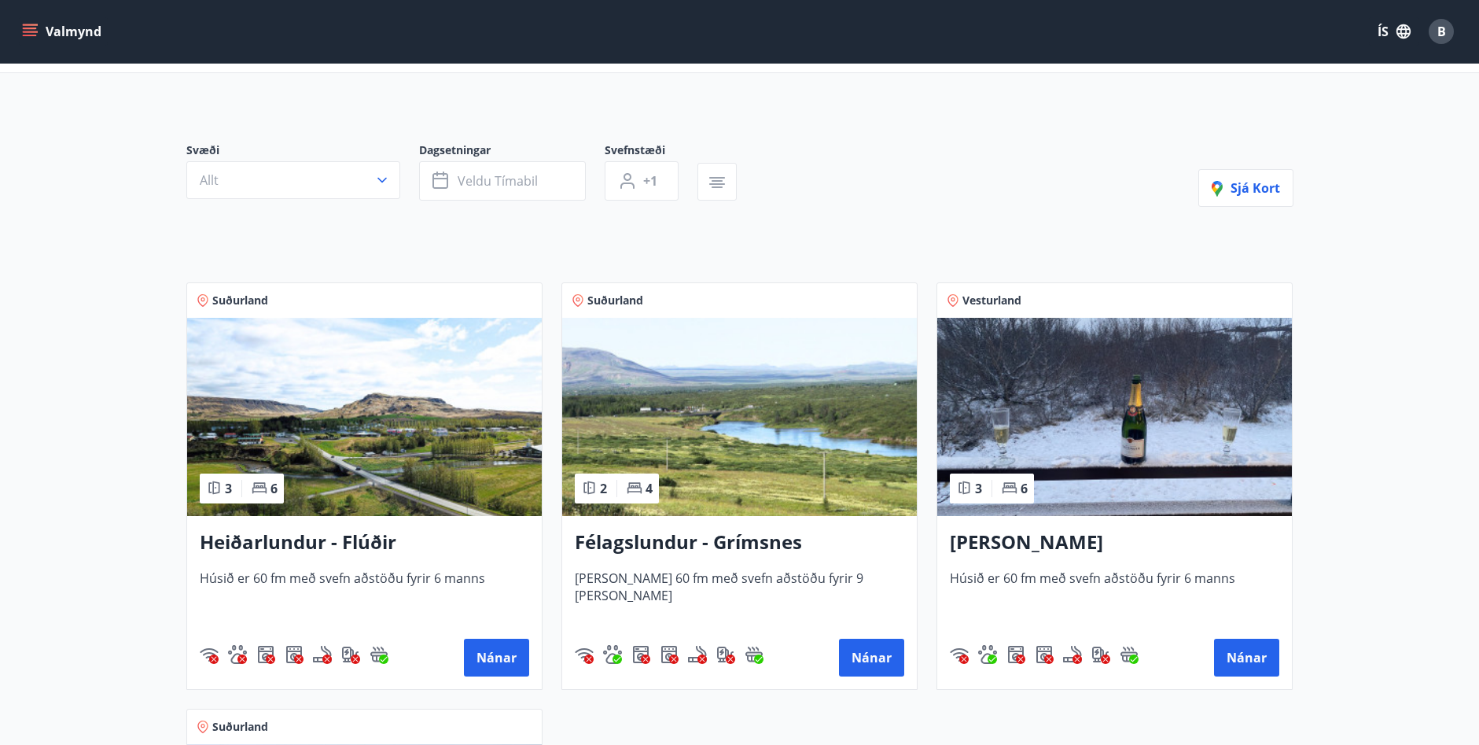
click at [1010, 381] on img at bounding box center [1114, 417] width 355 height 198
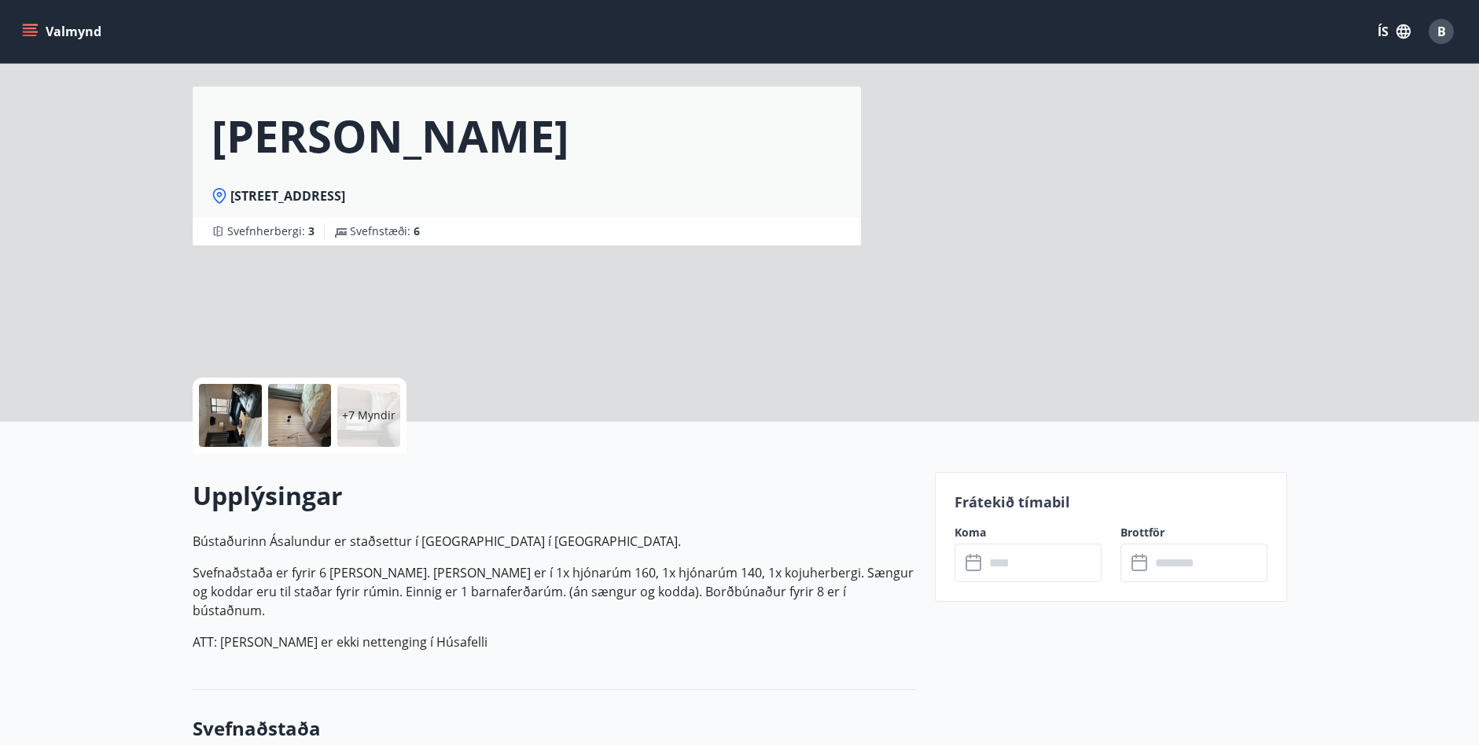
scroll to position [79, 0]
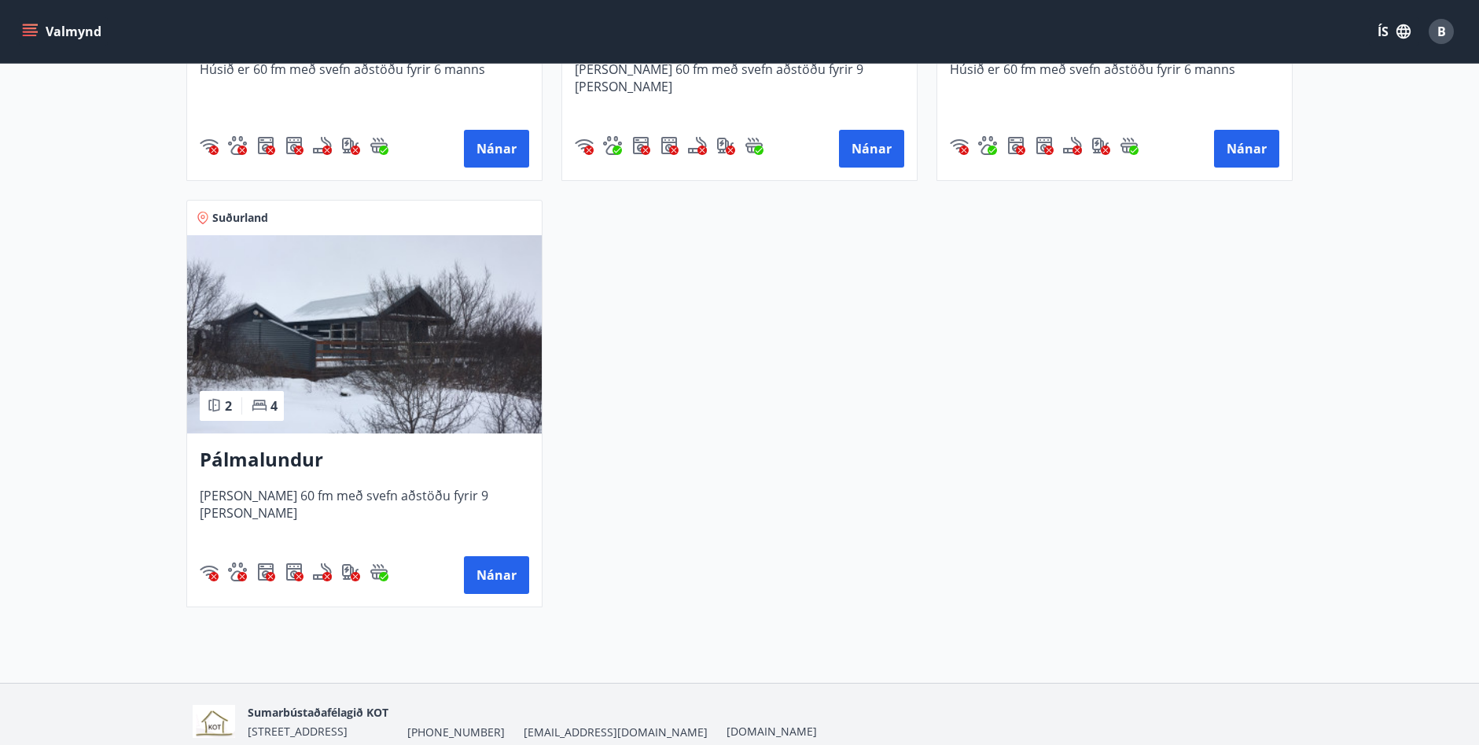
scroll to position [500, 0]
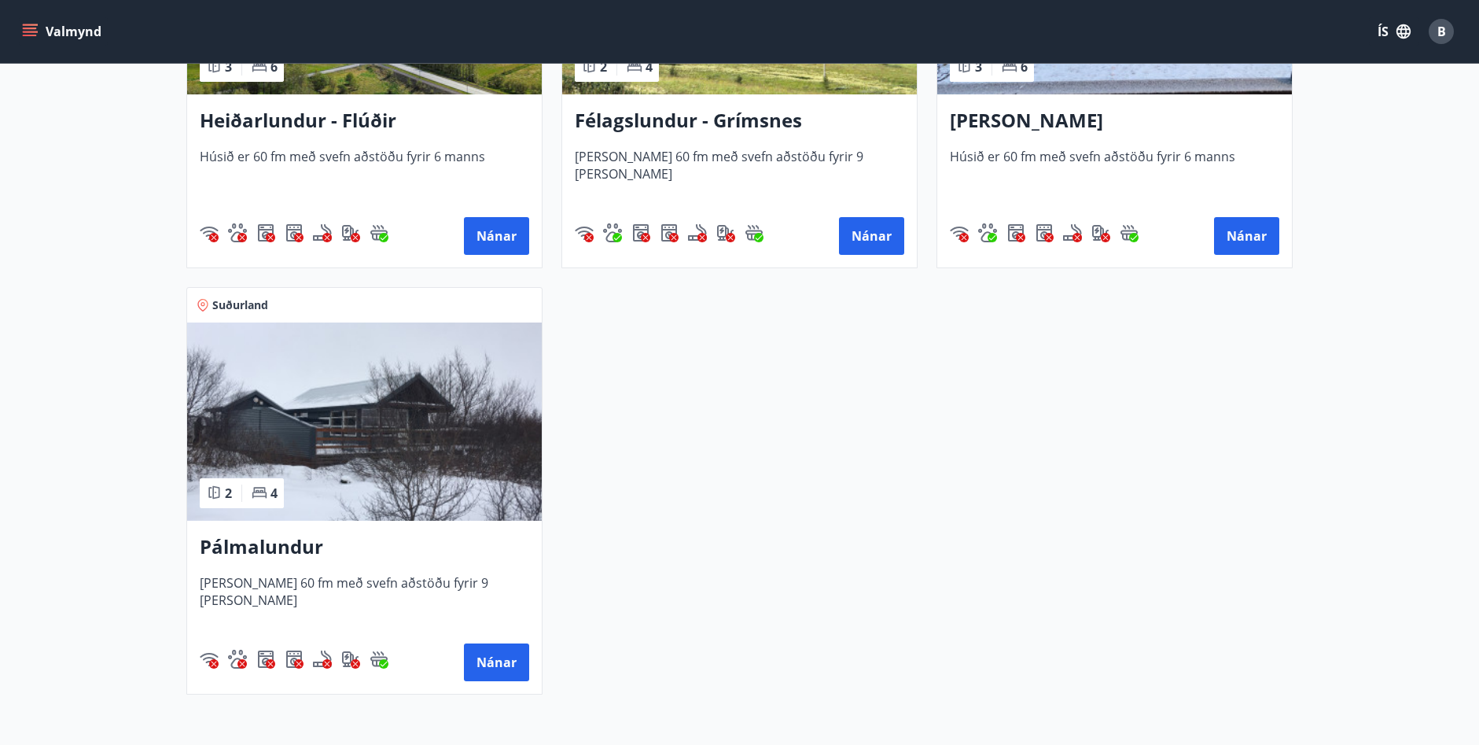
click at [337, 469] on img at bounding box center [364, 421] width 355 height 198
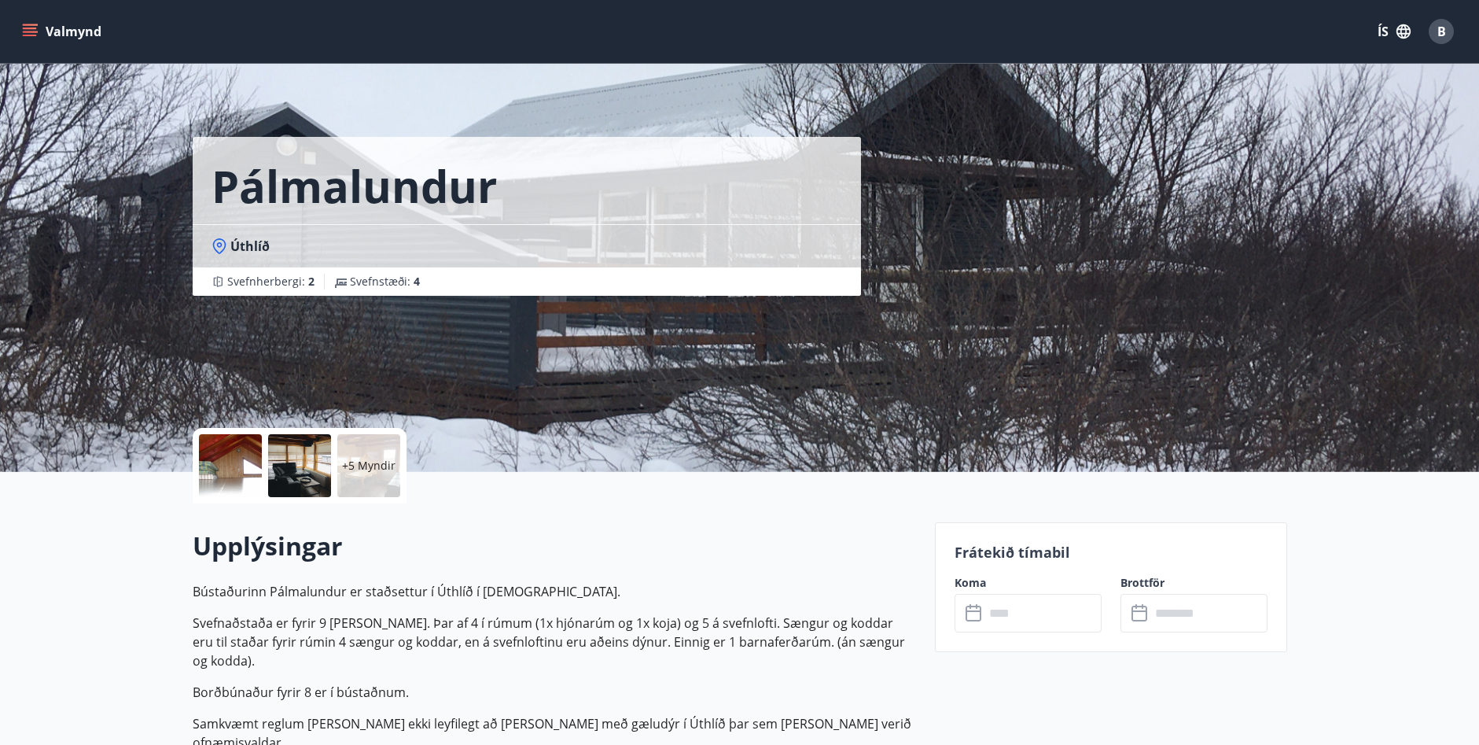
click at [204, 439] on div at bounding box center [230, 465] width 63 height 63
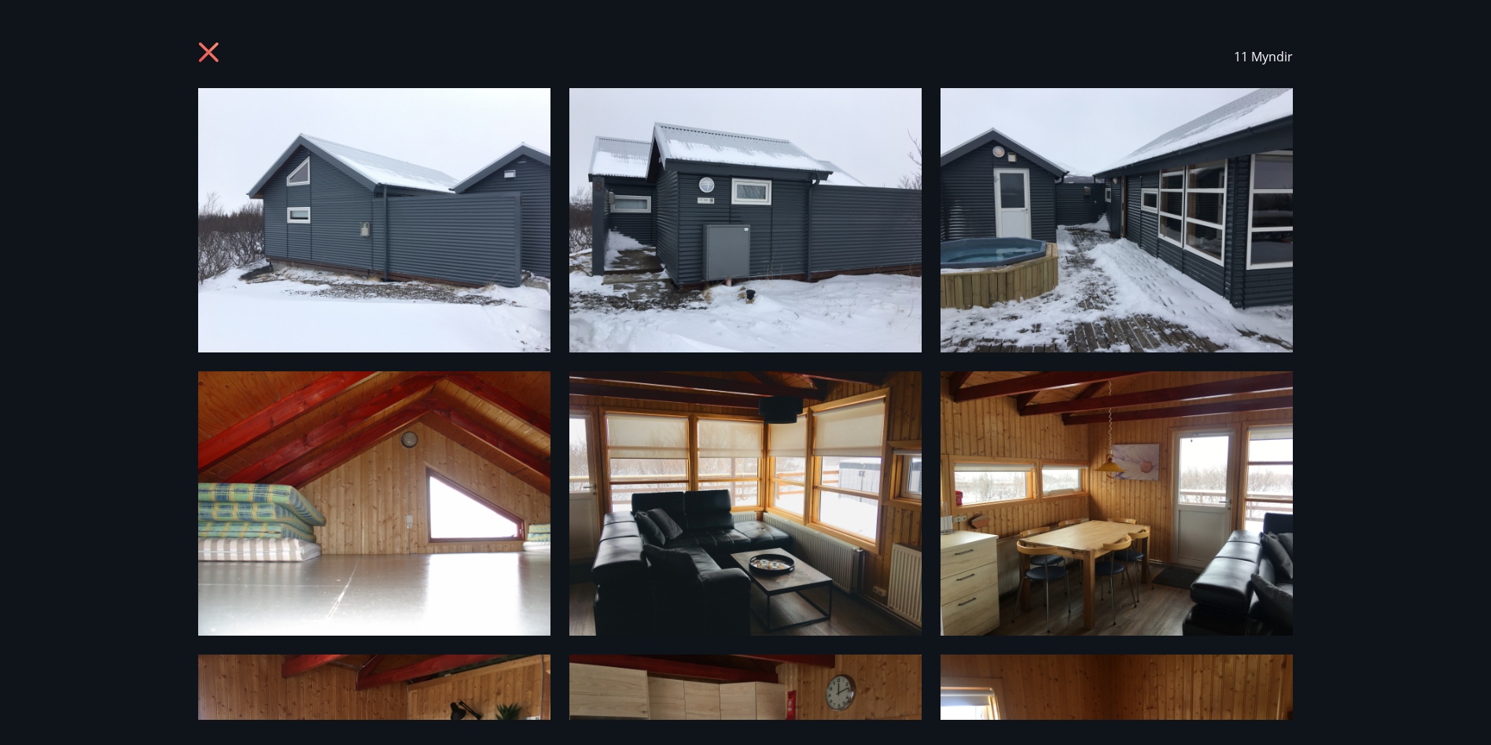
click at [194, 46] on div "11 Myndir" at bounding box center [745, 56] width 1132 height 63
click at [206, 47] on icon at bounding box center [210, 54] width 25 height 25
